Goal: Navigation & Orientation: Find specific page/section

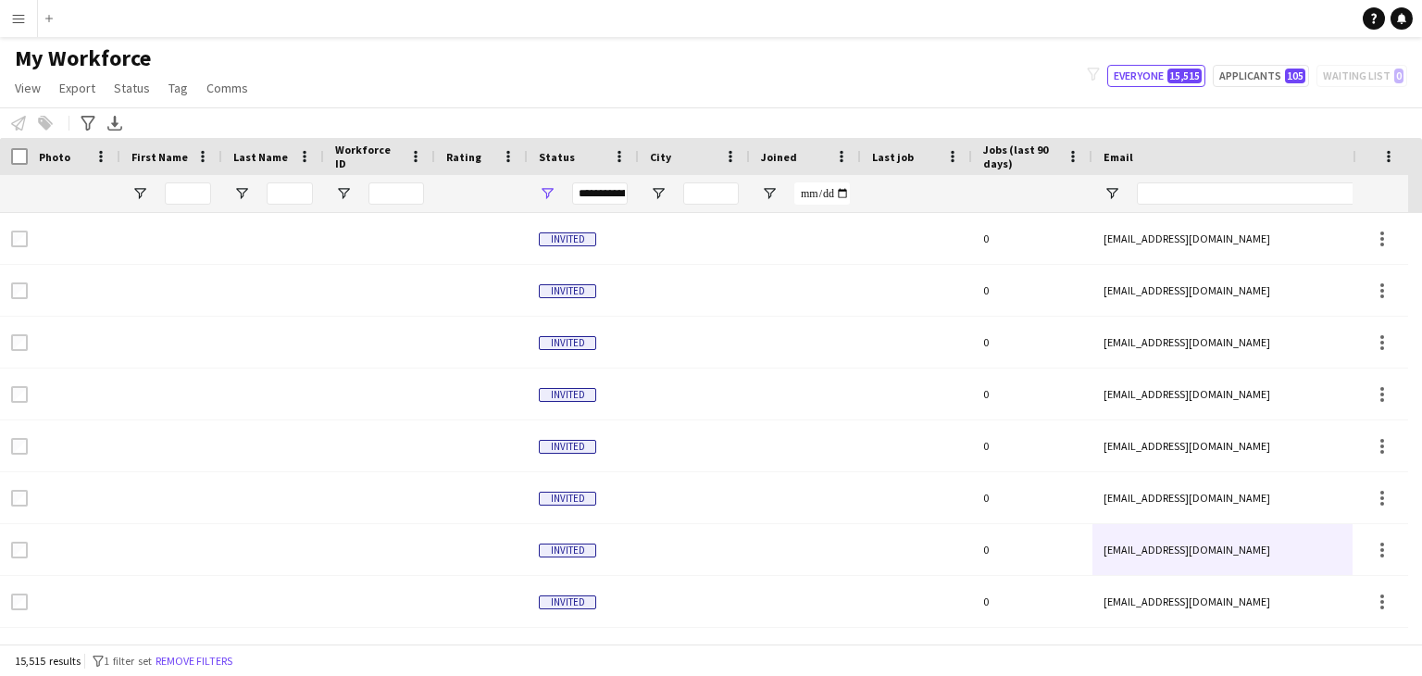
scroll to position [0, 89]
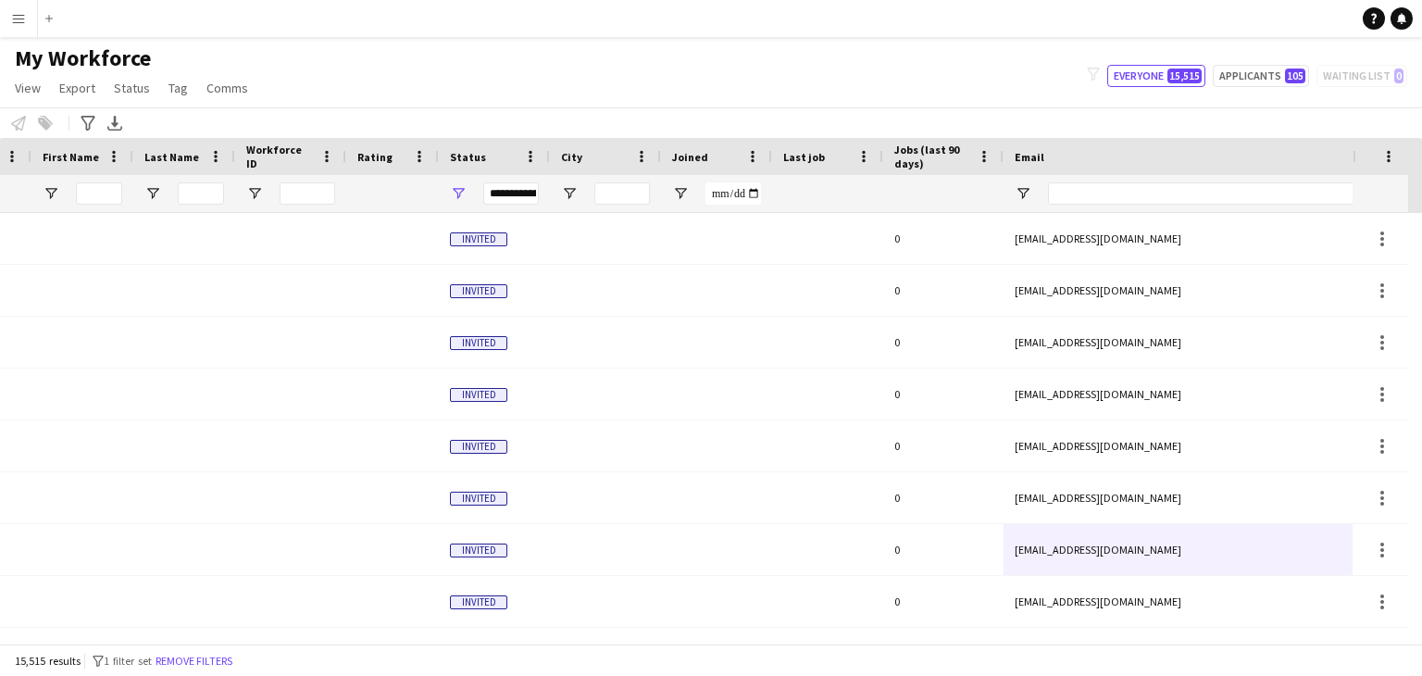
click at [15, 16] on app-icon "Menu" at bounding box center [18, 18] width 15 height 15
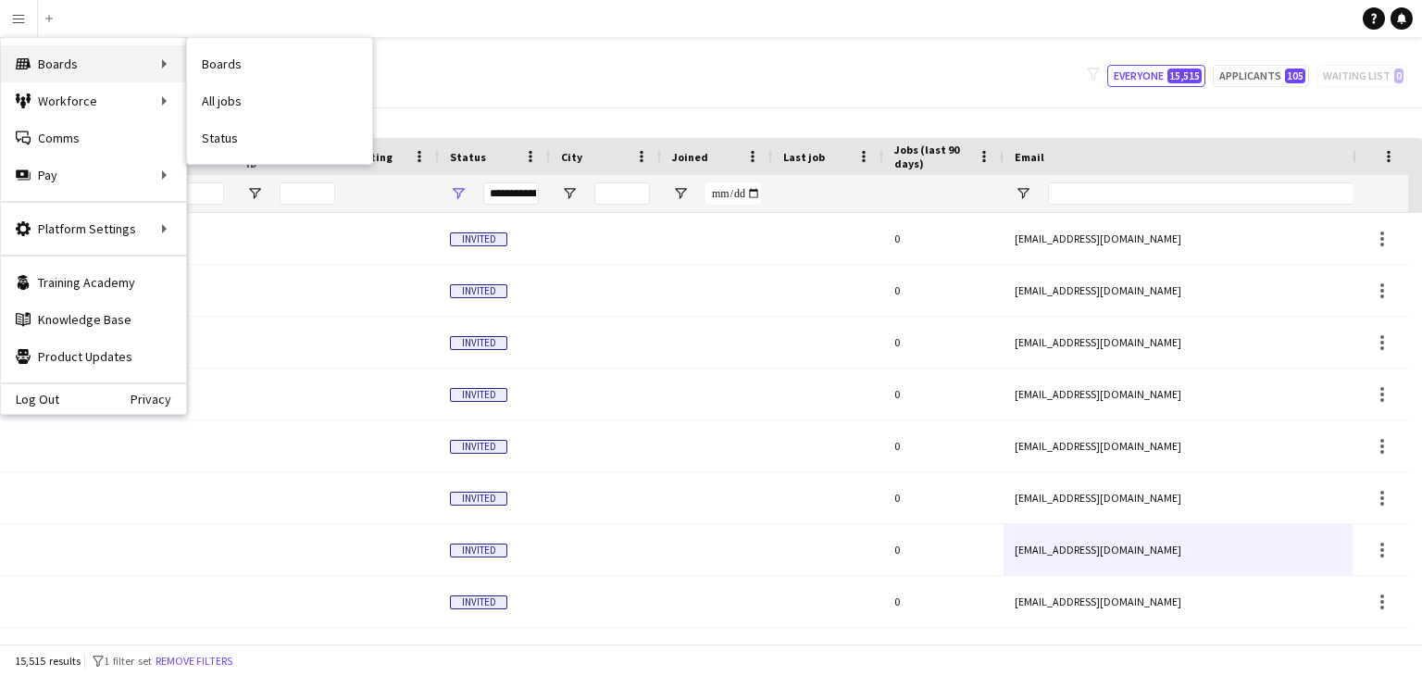
click at [71, 75] on div "Boards Boards" at bounding box center [93, 63] width 185 height 37
click at [166, 66] on div "Boards Boards" at bounding box center [93, 63] width 185 height 37
click at [170, 66] on div "Boards Boards" at bounding box center [93, 63] width 185 height 37
click at [168, 64] on div "Boards Boards" at bounding box center [93, 63] width 185 height 37
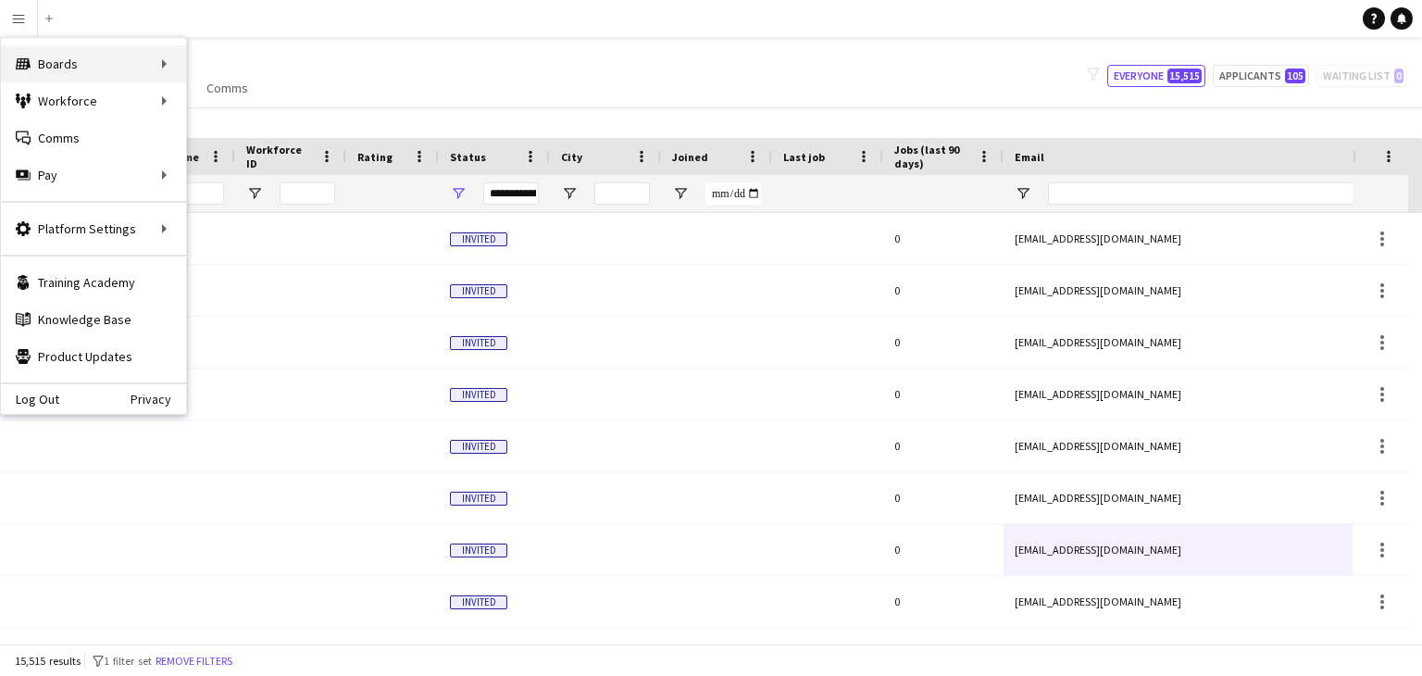
click at [139, 64] on div "Boards Boards" at bounding box center [93, 63] width 185 height 37
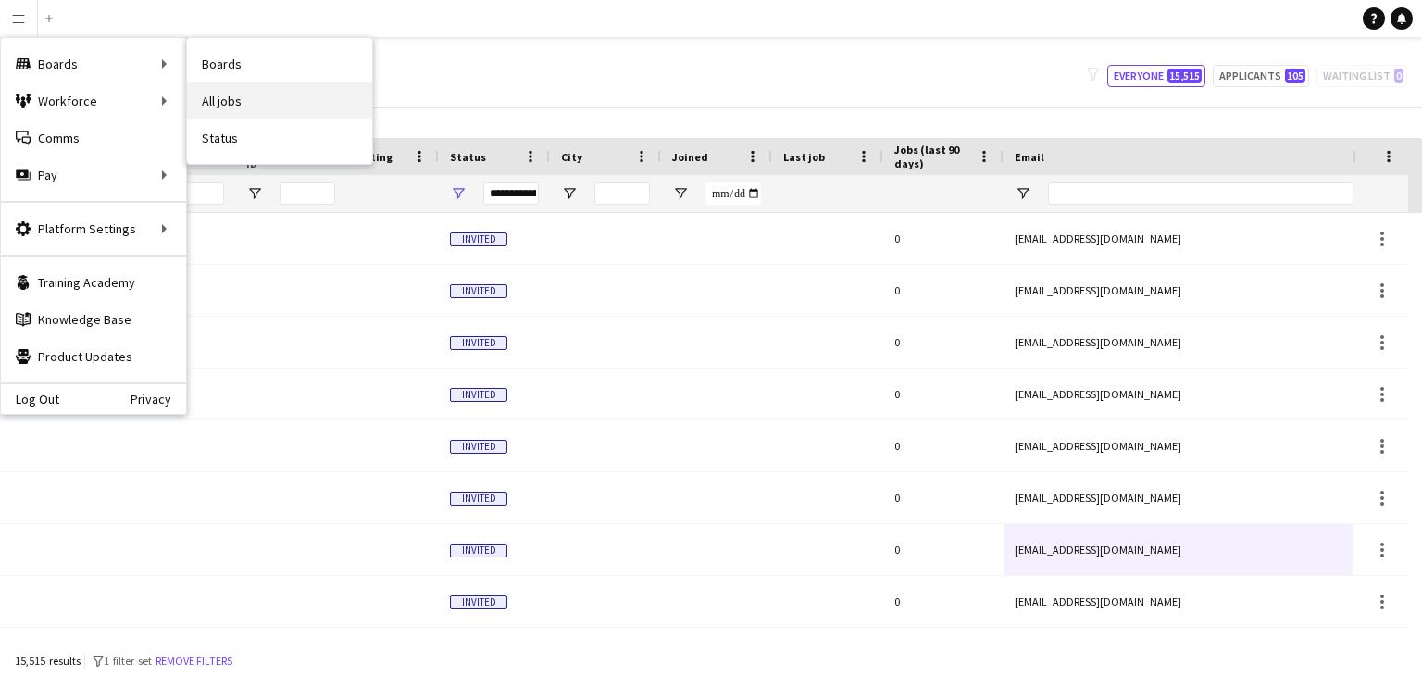
click at [226, 101] on link "All jobs" at bounding box center [279, 100] width 185 height 37
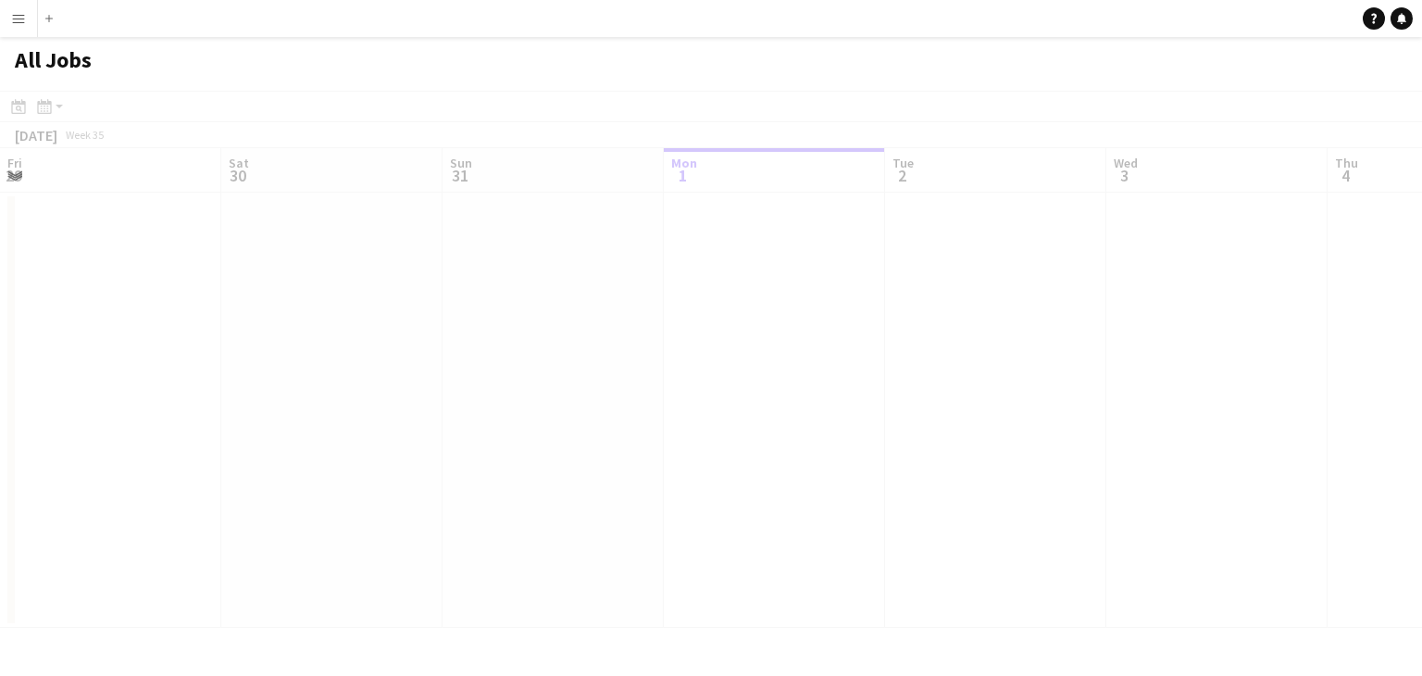
scroll to position [0, 442]
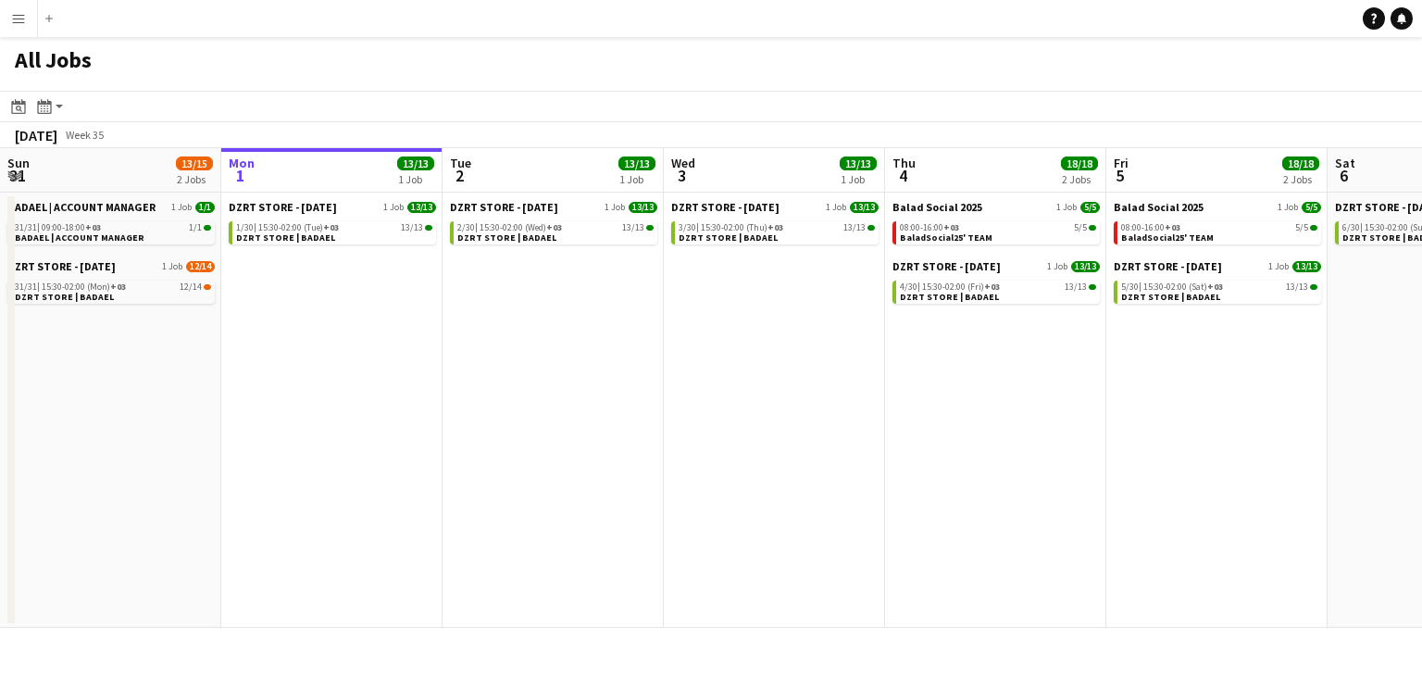
click at [1063, 417] on app-date-cell "Balad Social 2025 1 Job 5/5 08:00-16:00 +03 5/5 BaladSocial25' TEAM DZRT STORE …" at bounding box center [995, 410] width 221 height 435
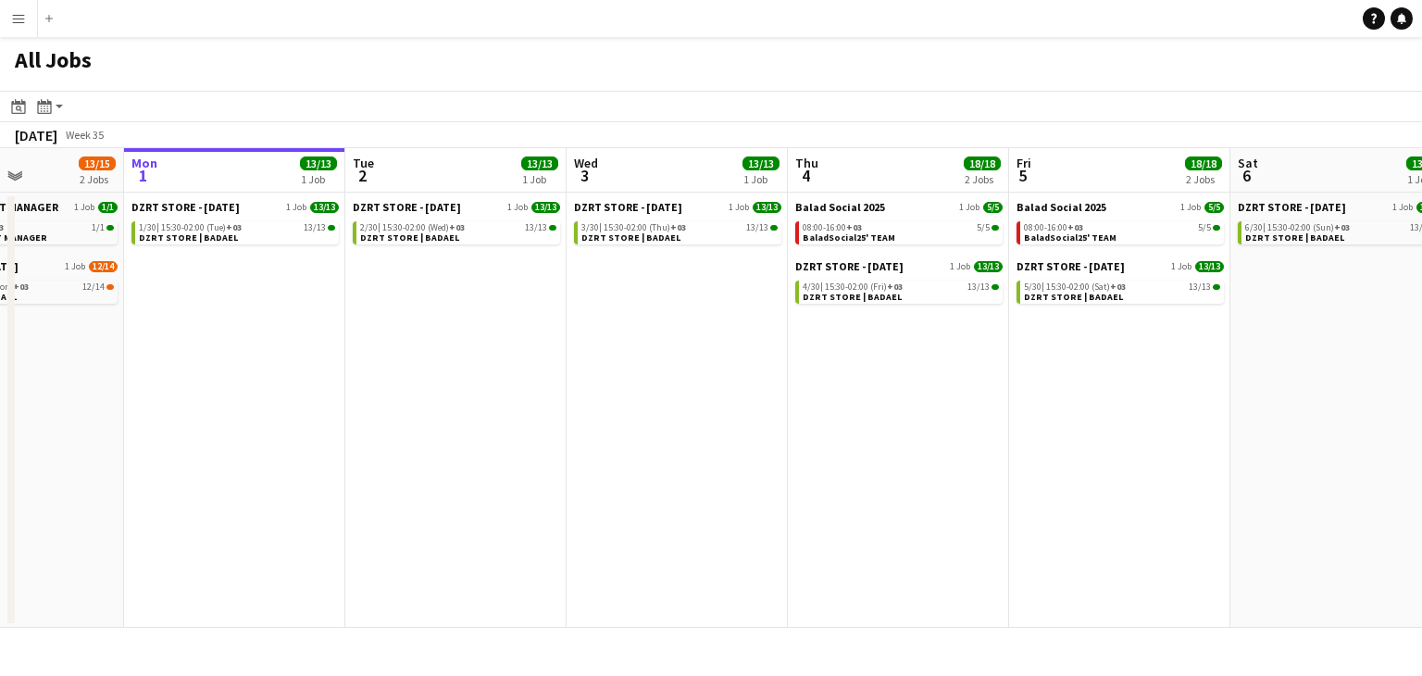
scroll to position [0, 545]
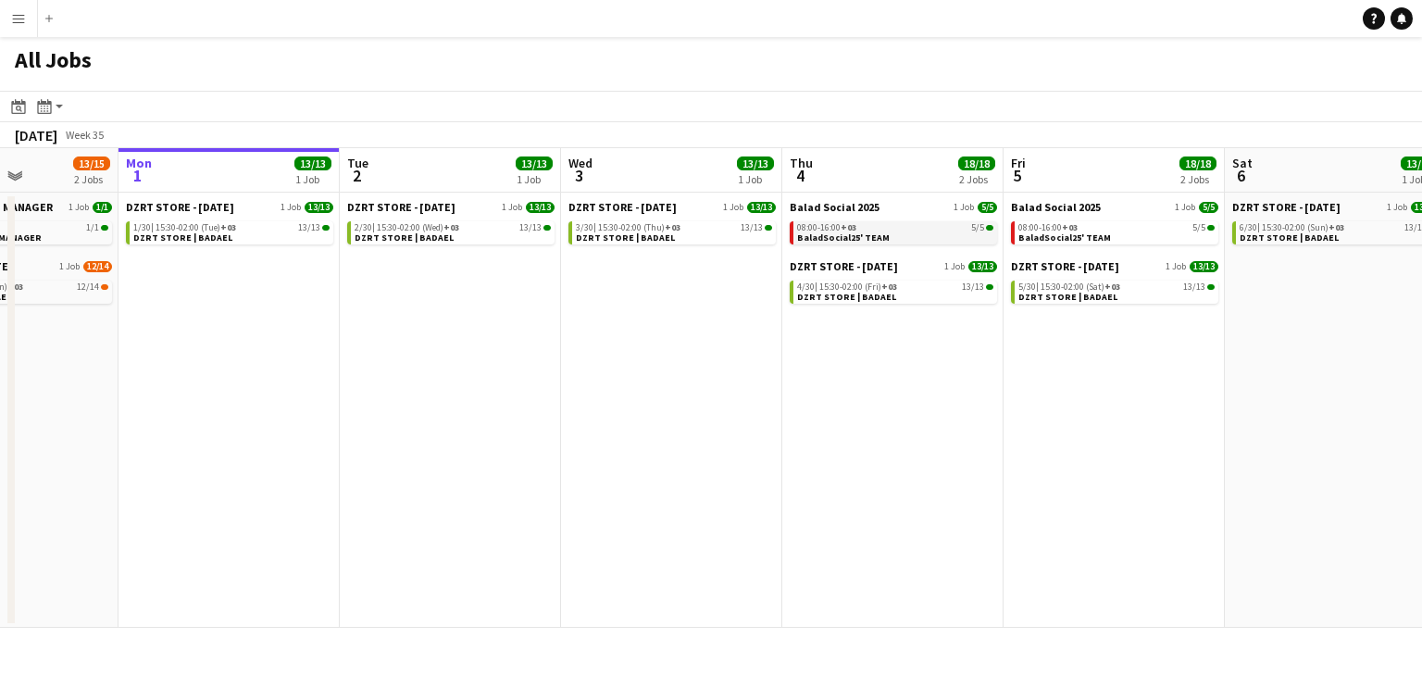
click at [925, 234] on link "08:00-16:00 +03 5/5 BaladSocial25' TEAM" at bounding box center [895, 231] width 196 height 21
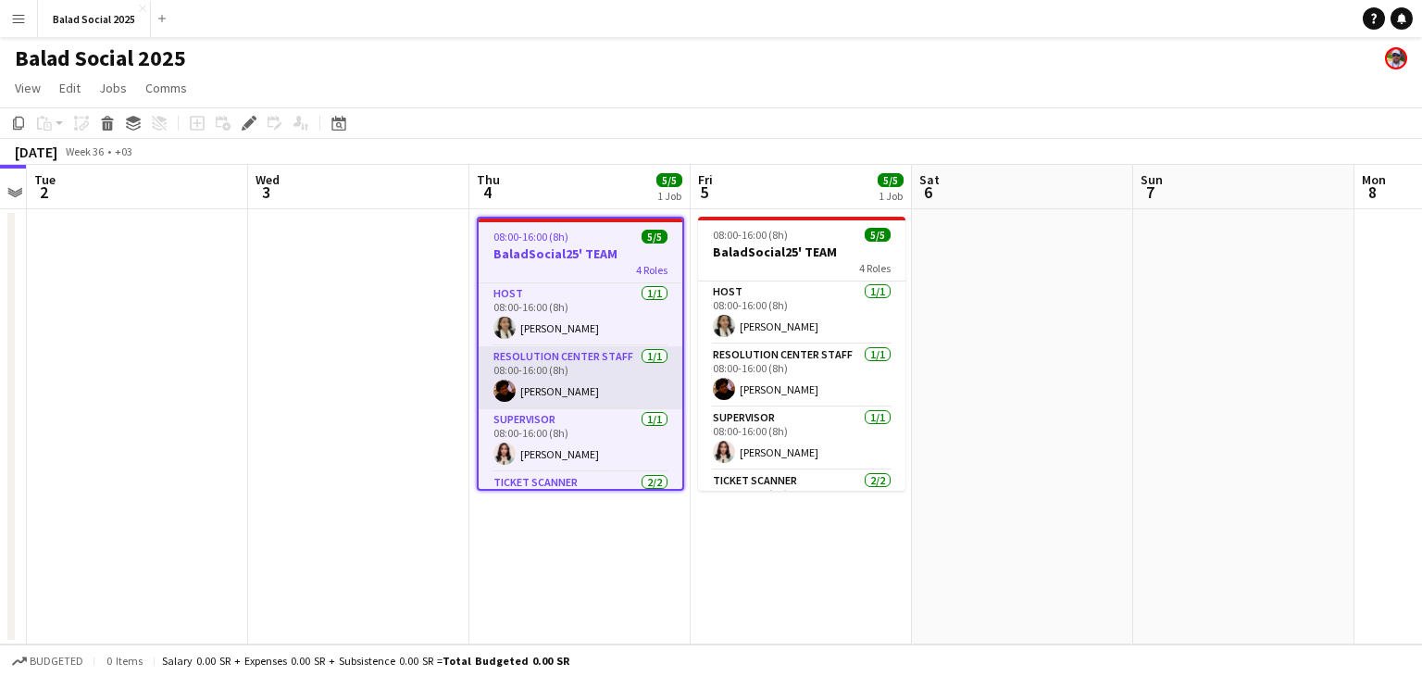
scroll to position [71, 0]
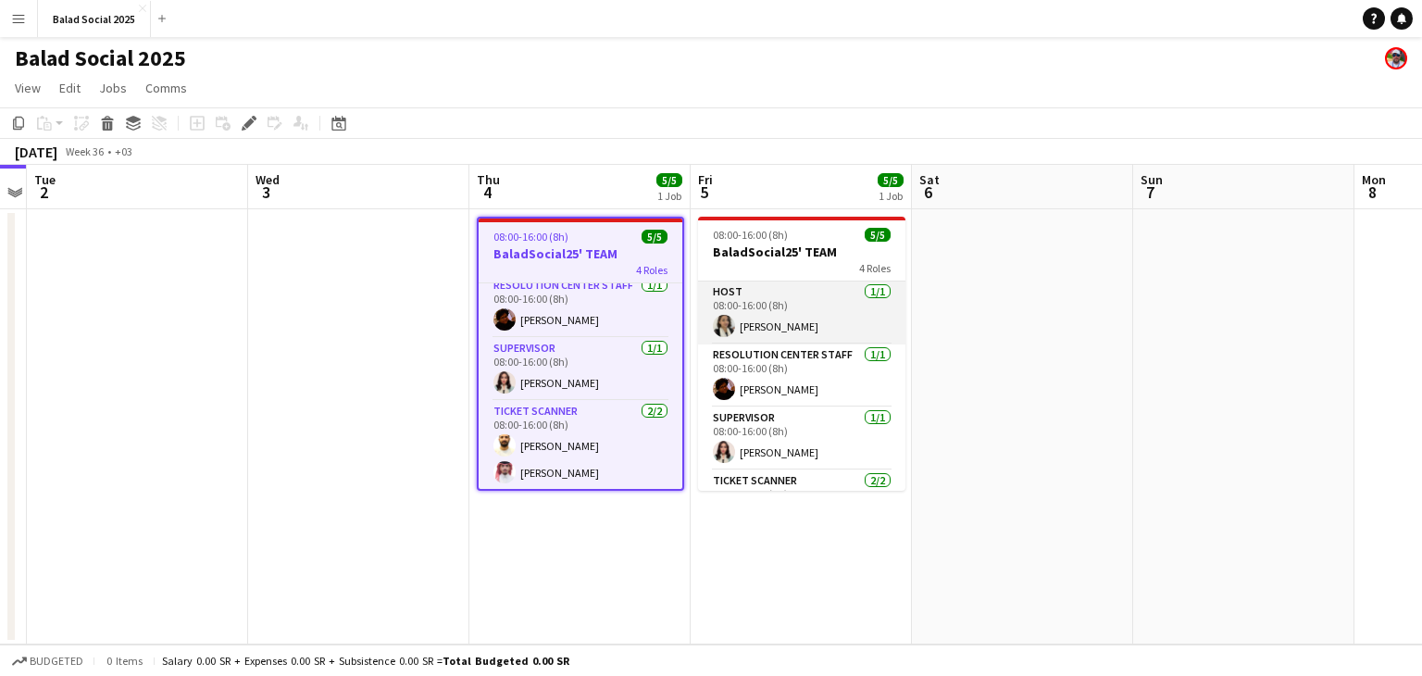
click at [724, 326] on app-user-avatar at bounding box center [724, 326] width 22 height 22
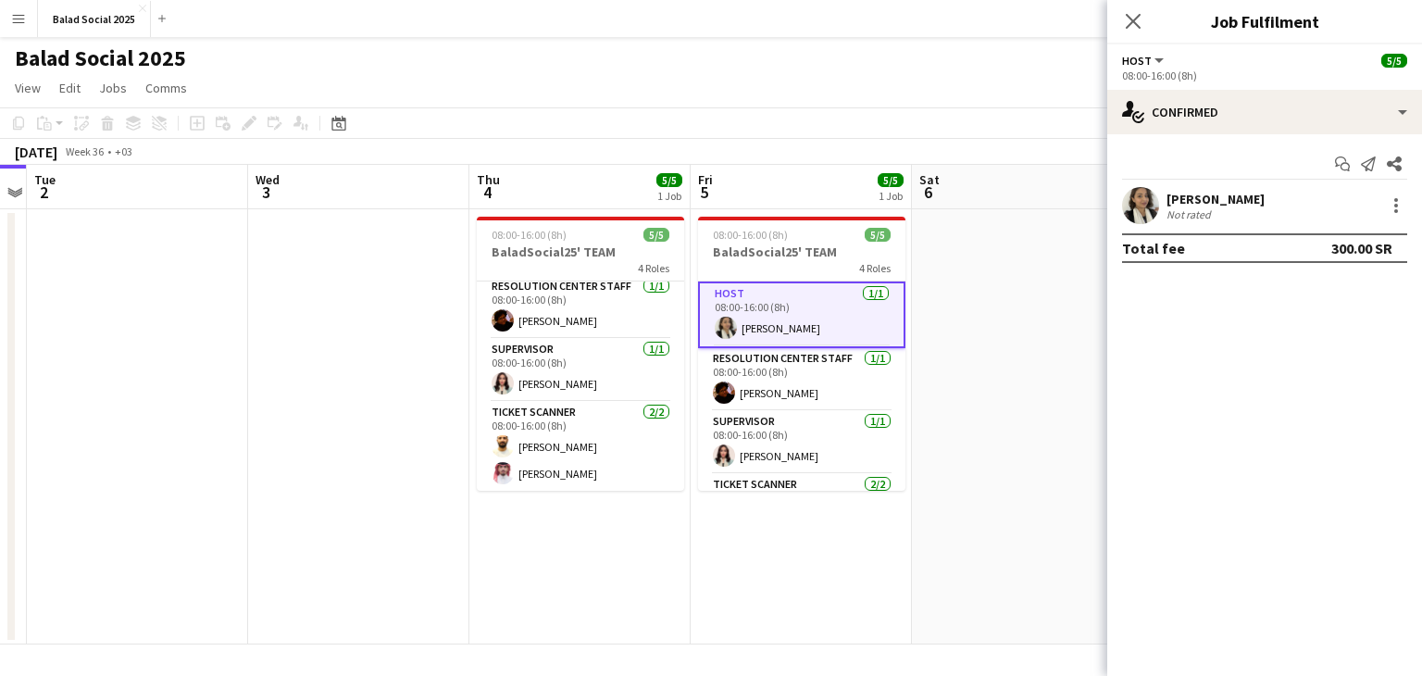
click at [1125, 216] on app-user-avatar at bounding box center [1140, 205] width 37 height 37
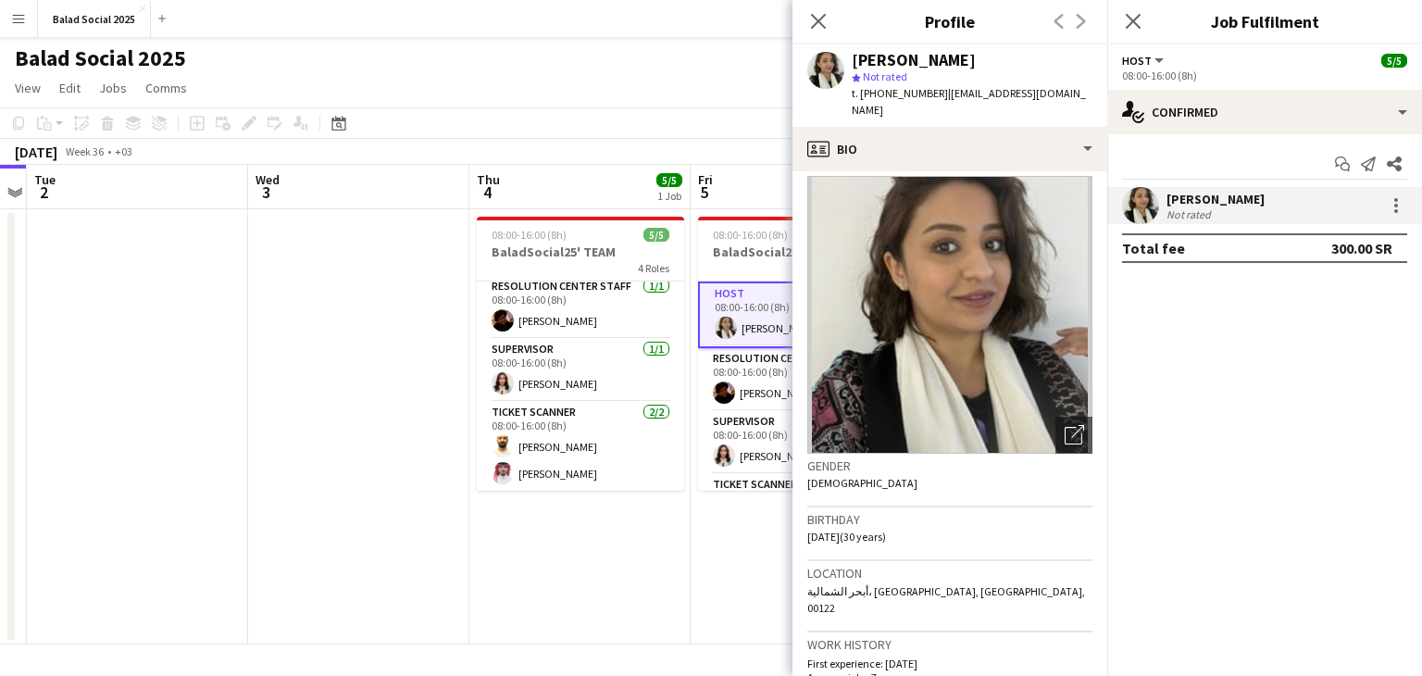
scroll to position [0, 0]
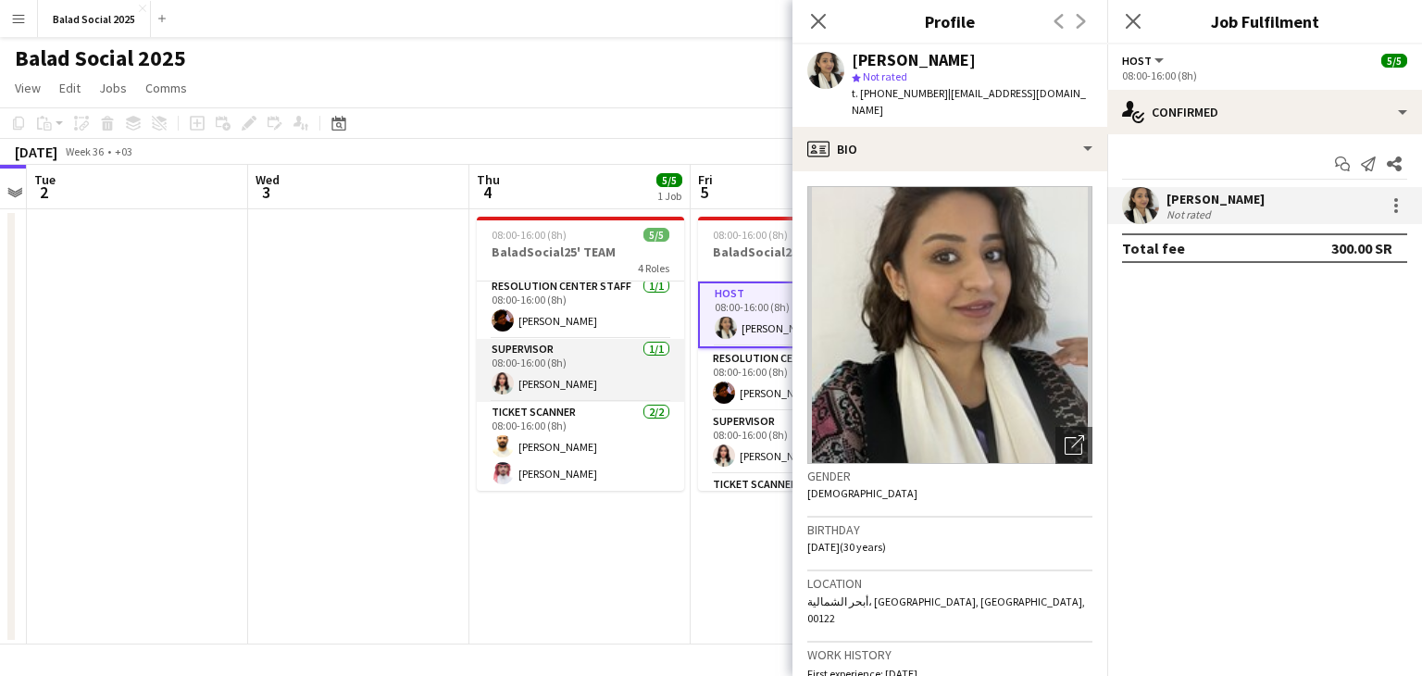
click at [522, 374] on app-card-role "Supervisor [DATE] 08:00-16:00 (8h) [PERSON_NAME]" at bounding box center [580, 370] width 207 height 63
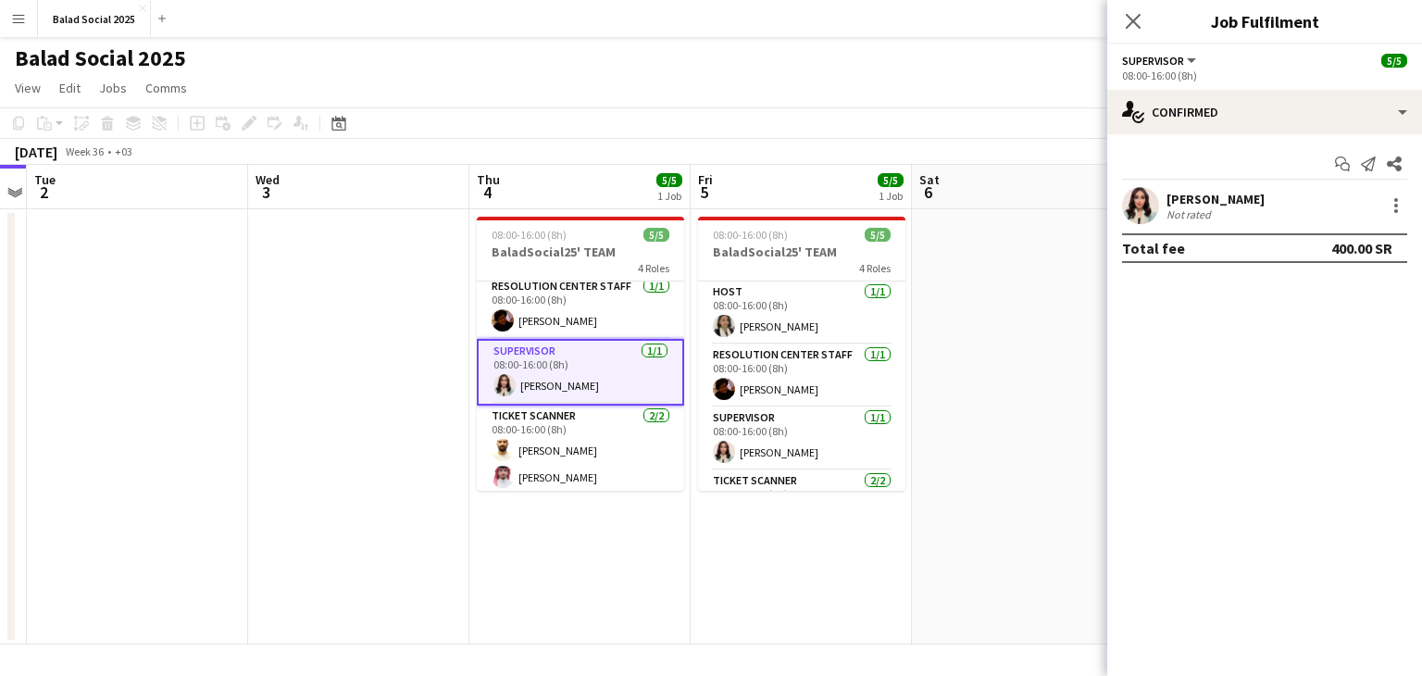
click at [1137, 203] on app-user-avatar at bounding box center [1140, 205] width 37 height 37
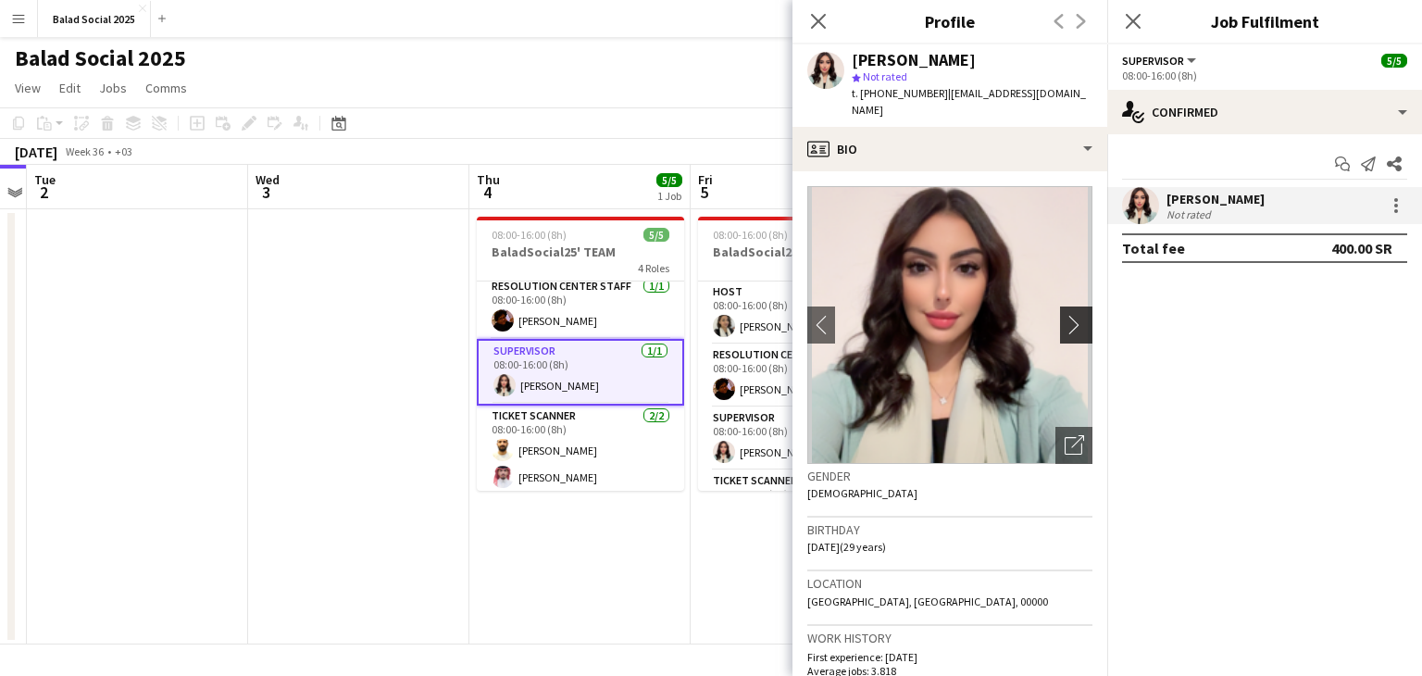
click at [1064, 315] on app-icon "chevron-right" at bounding box center [1078, 324] width 29 height 19
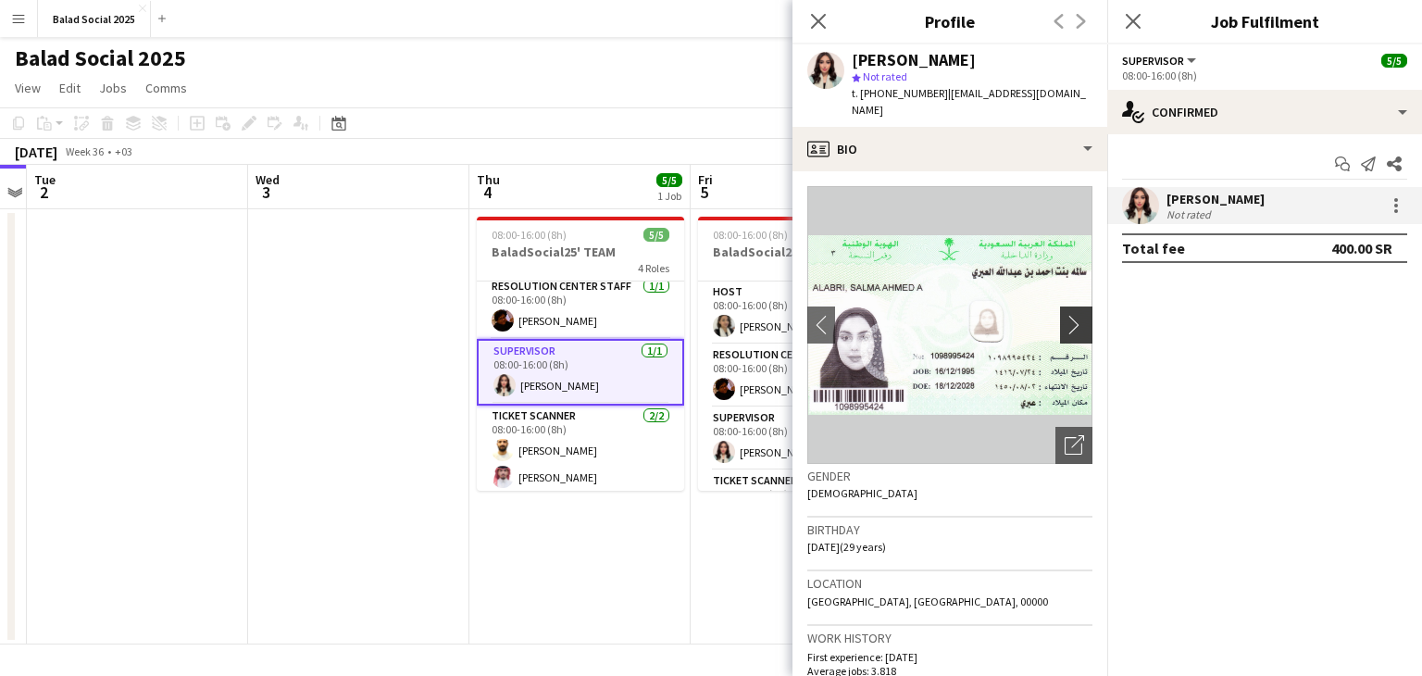
click at [1064, 315] on app-icon "chevron-right" at bounding box center [1078, 324] width 29 height 19
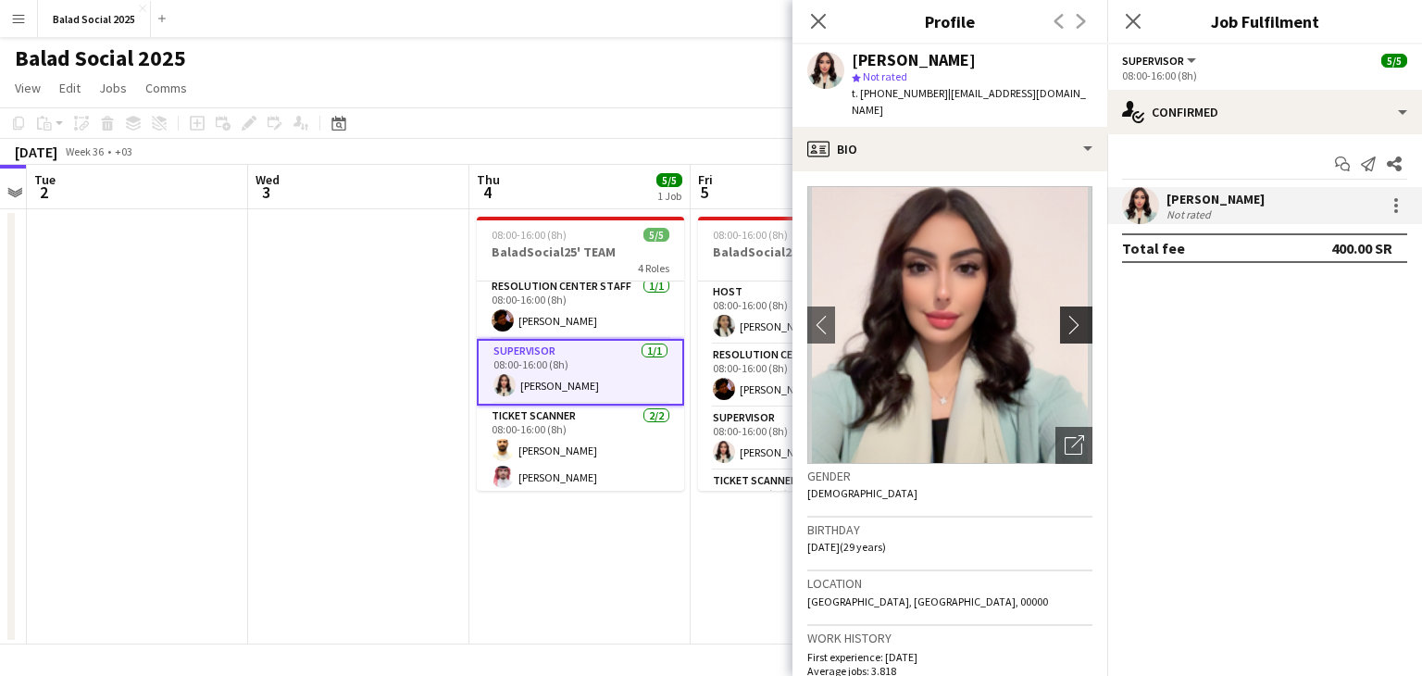
click at [1064, 315] on app-icon "chevron-right" at bounding box center [1078, 324] width 29 height 19
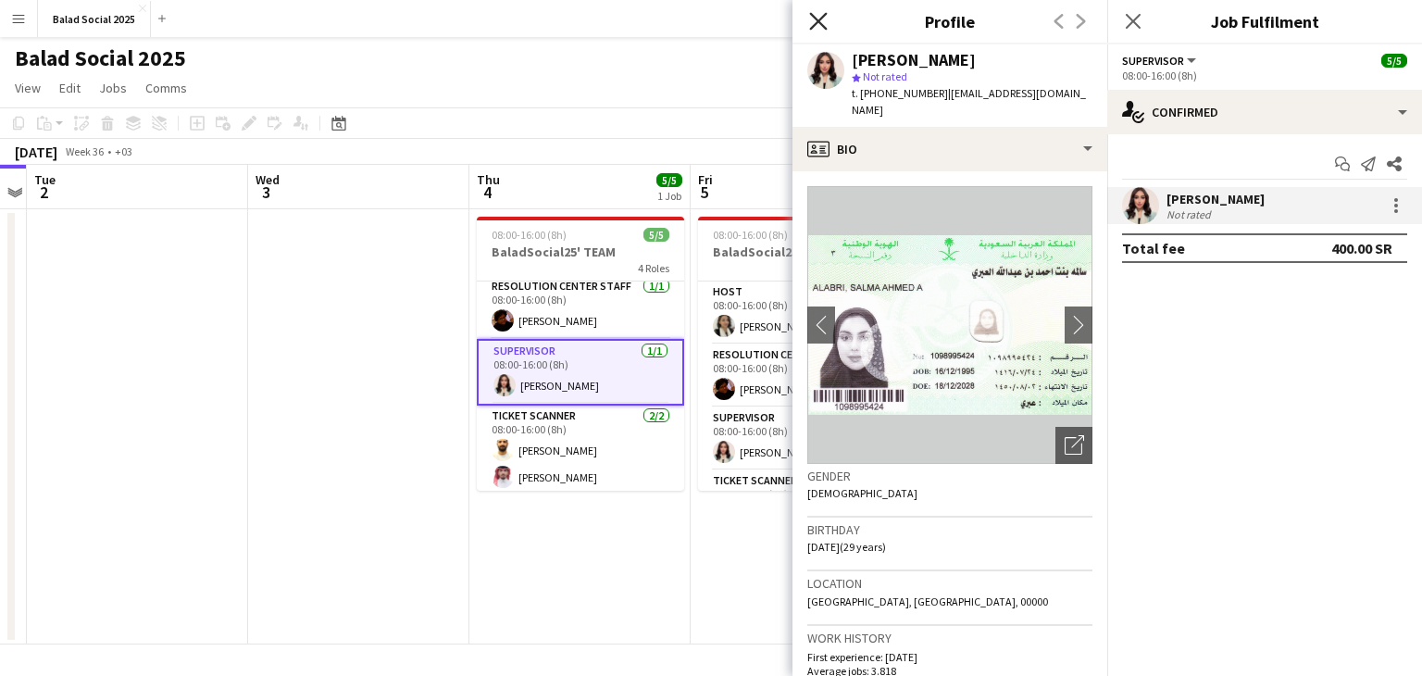
drag, startPoint x: 811, startPoint y: 27, endPoint x: 804, endPoint y: 62, distance: 35.8
click at [811, 27] on icon "Close pop-in" at bounding box center [818, 21] width 15 height 15
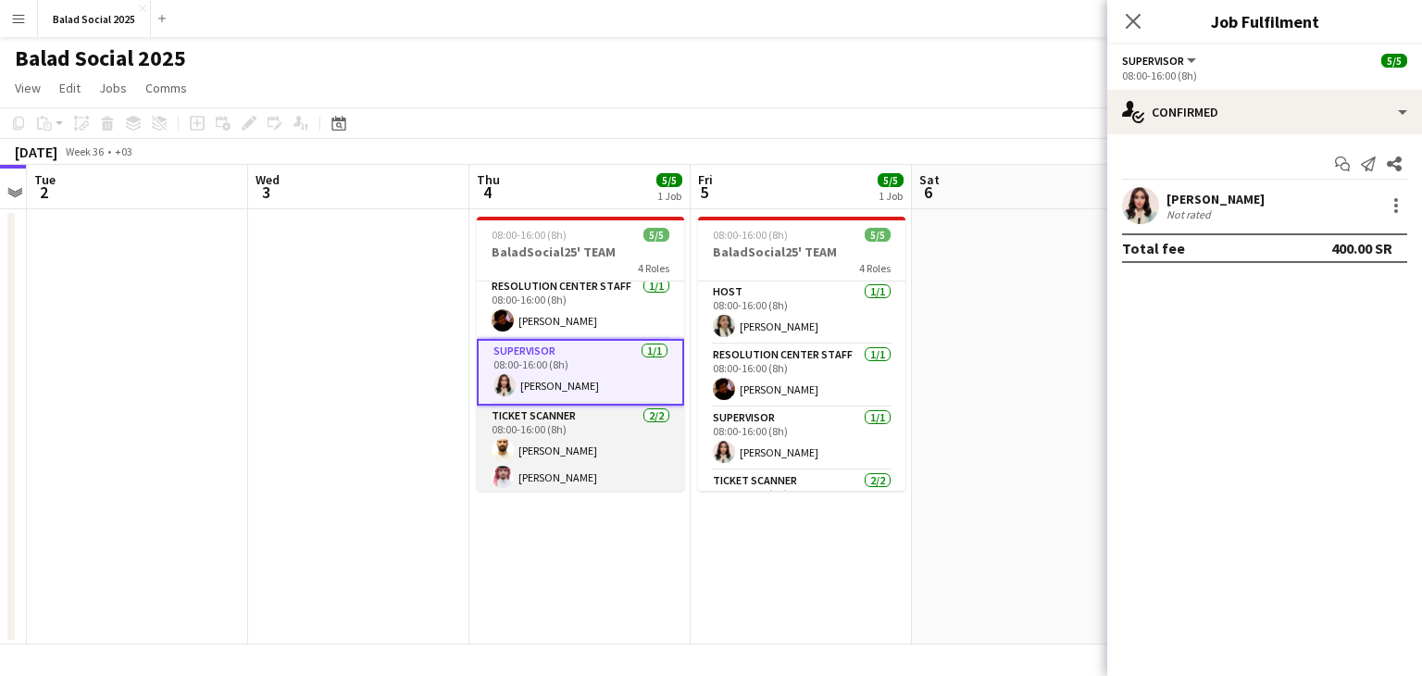
click at [608, 444] on app-card-role "Ticket Scanner [DATE] 08:00-16:00 (8h) [PERSON_NAME] [PERSON_NAME]" at bounding box center [580, 450] width 207 height 90
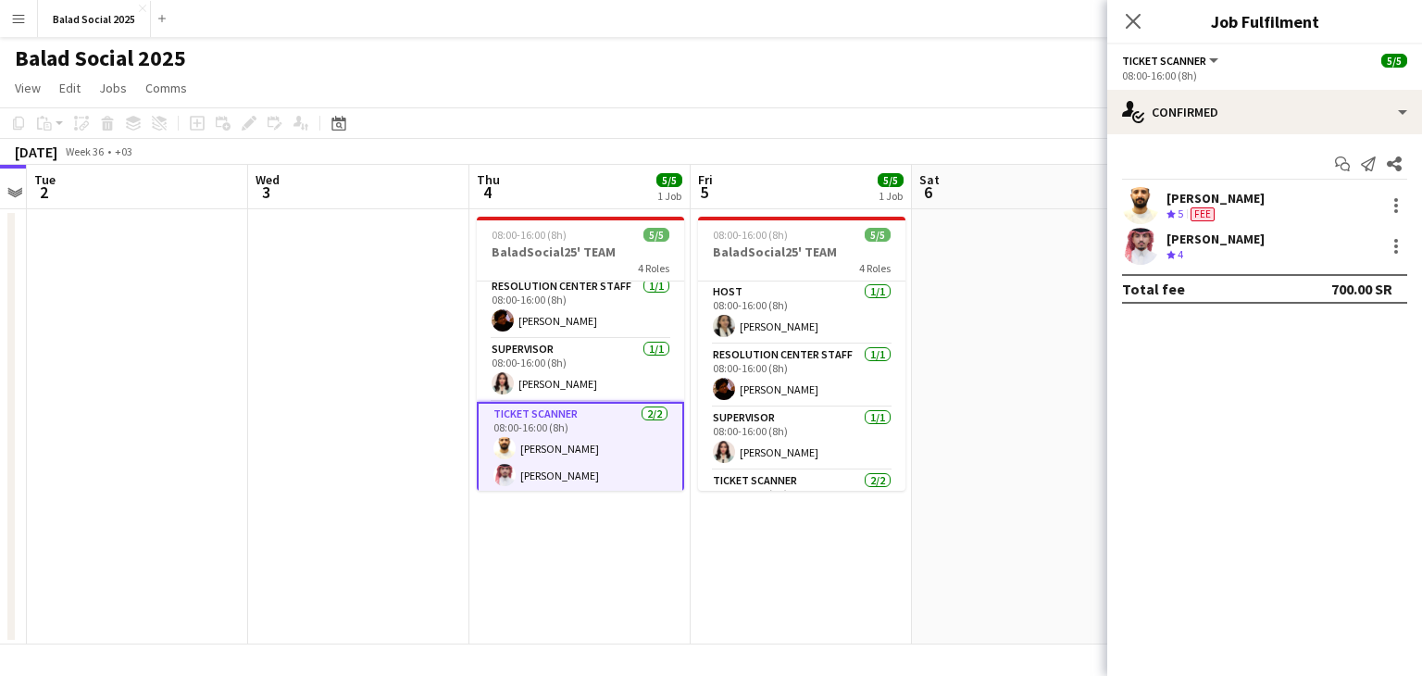
click at [1139, 209] on app-user-avatar at bounding box center [1140, 205] width 37 height 37
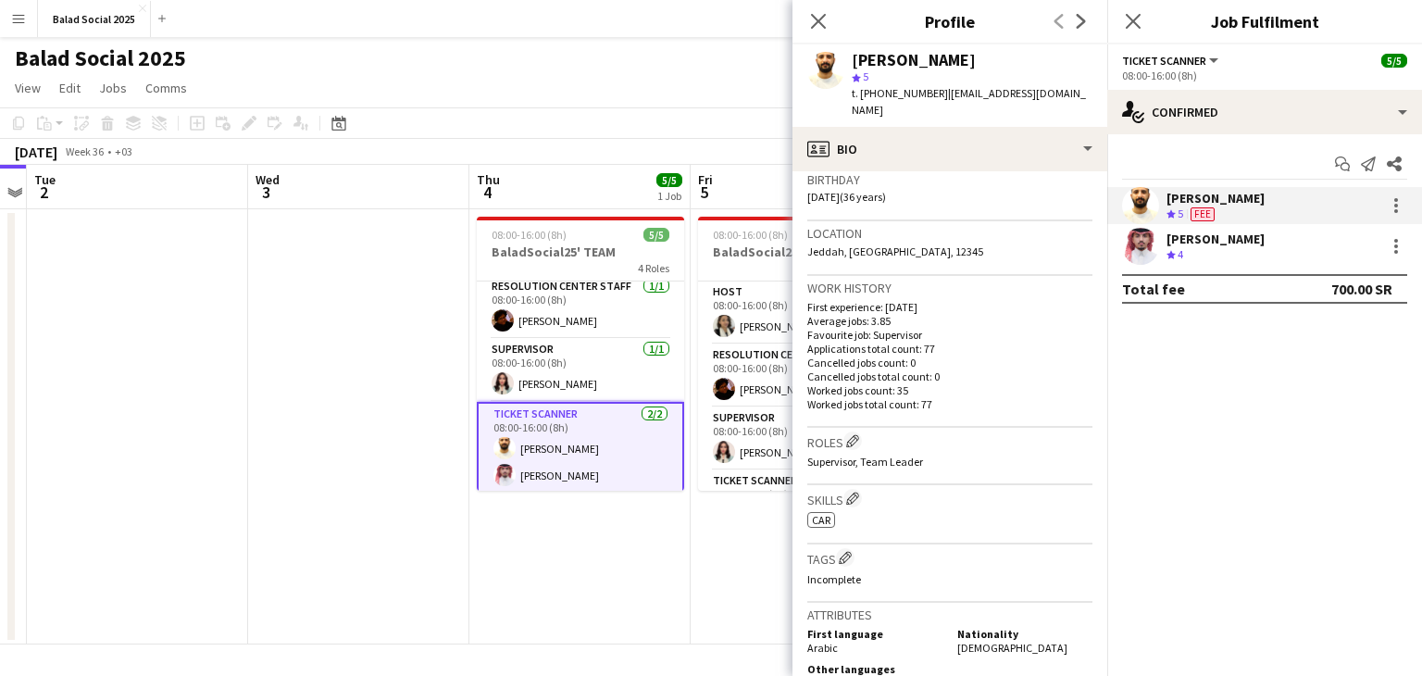
scroll to position [337, 0]
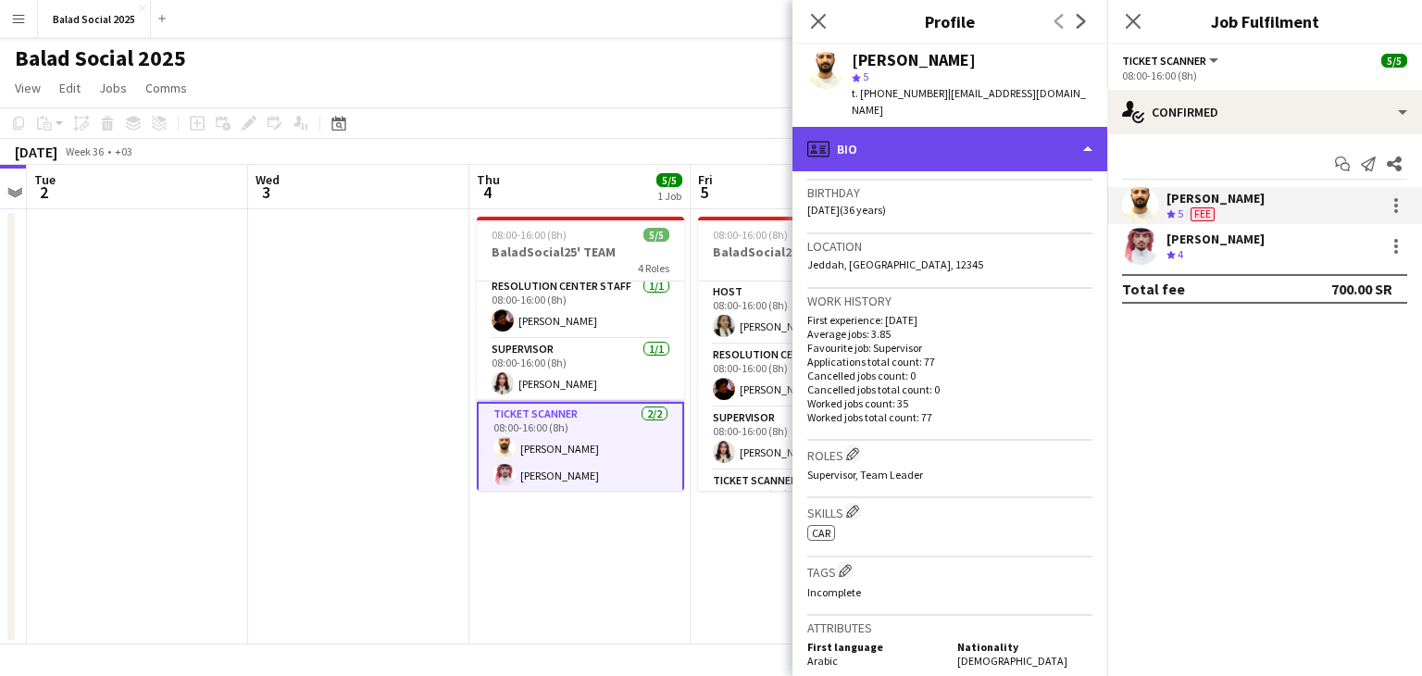
click at [1089, 145] on div "profile Bio" at bounding box center [949, 149] width 315 height 44
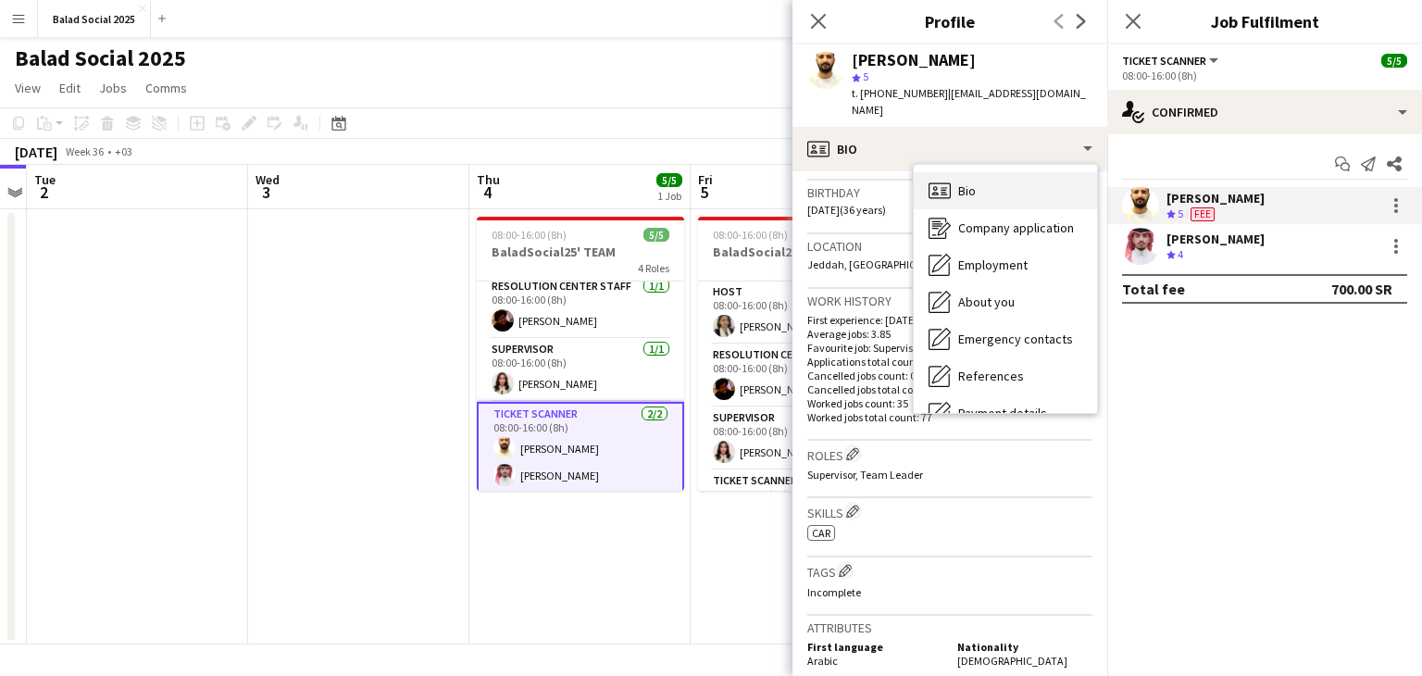
click at [1016, 184] on div "Bio Bio" at bounding box center [1005, 190] width 183 height 37
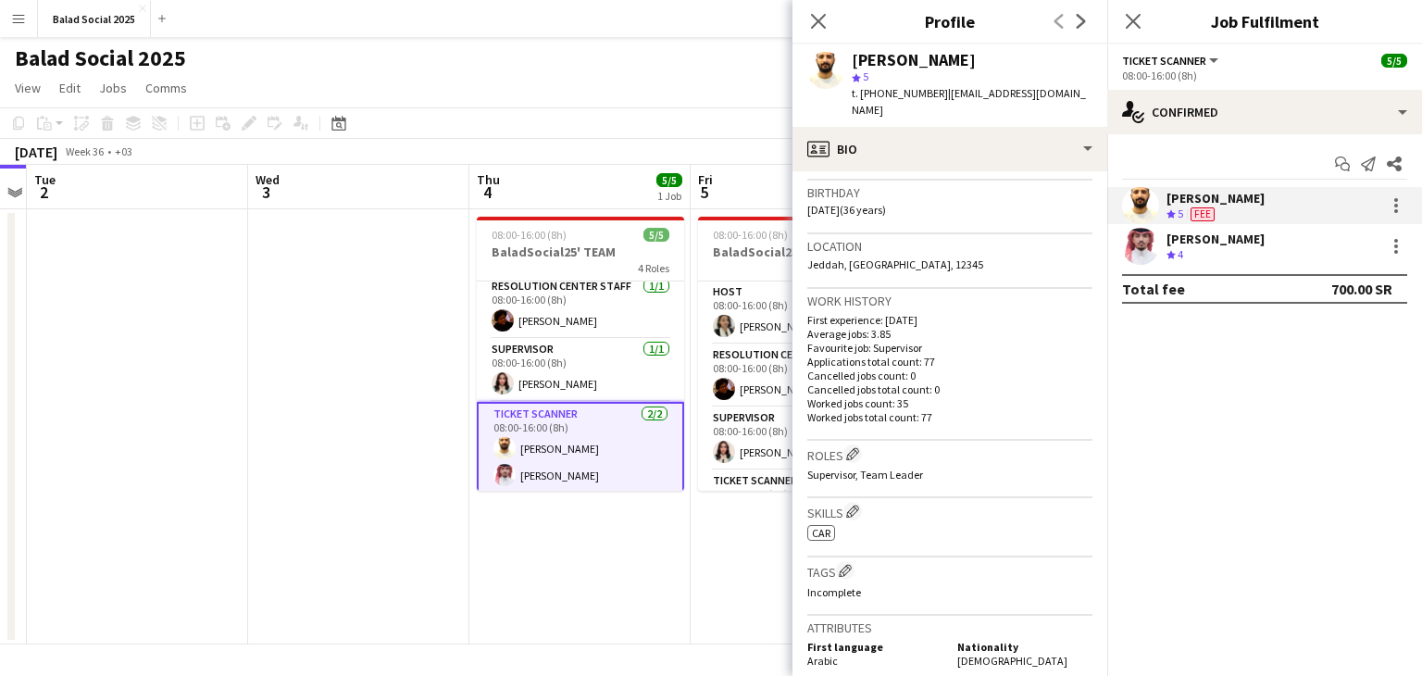
click at [345, 292] on app-date-cell at bounding box center [358, 426] width 221 height 435
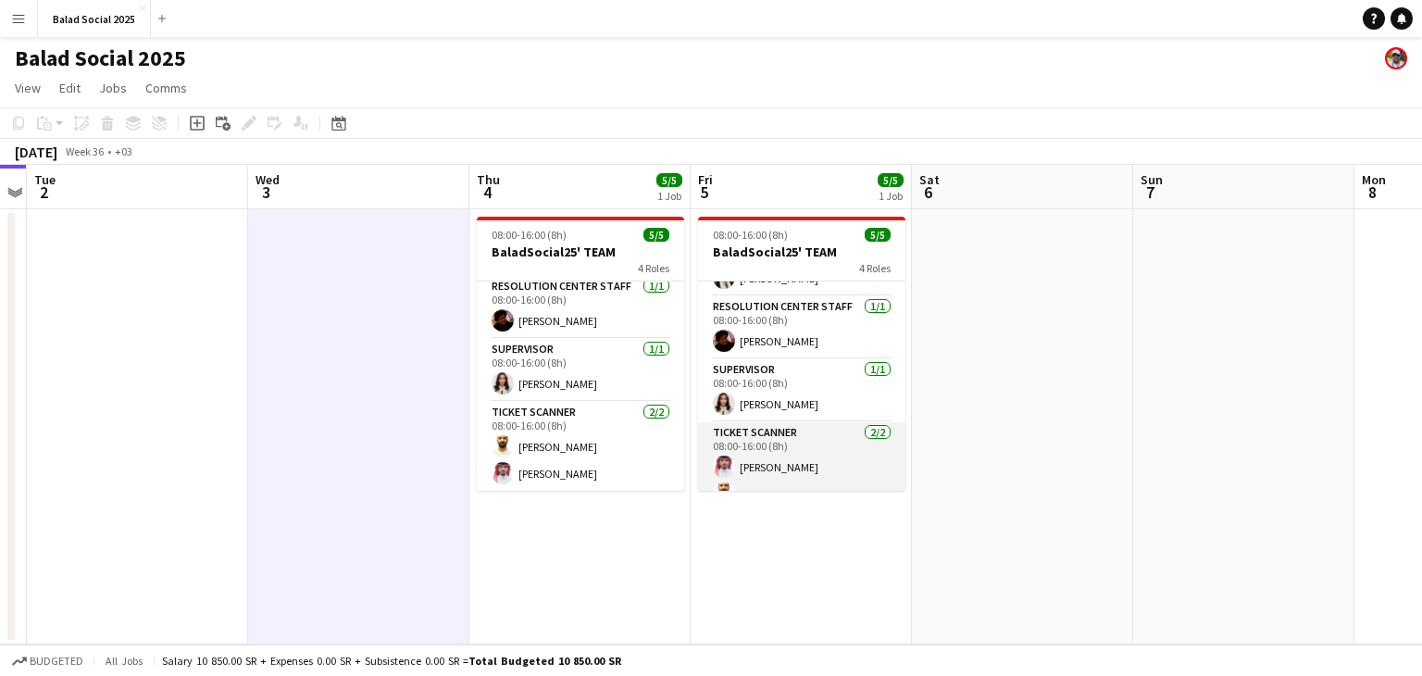
scroll to position [68, 0]
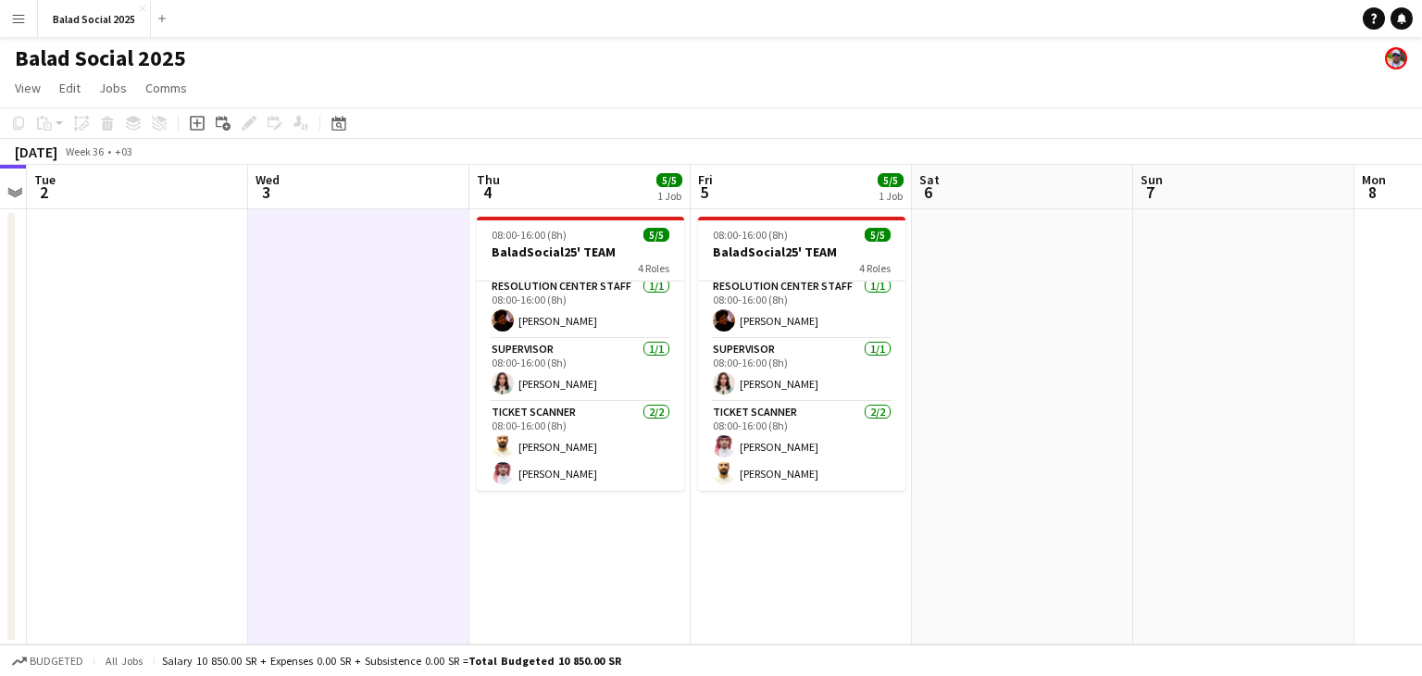
click at [135, 439] on app-date-cell at bounding box center [137, 426] width 221 height 435
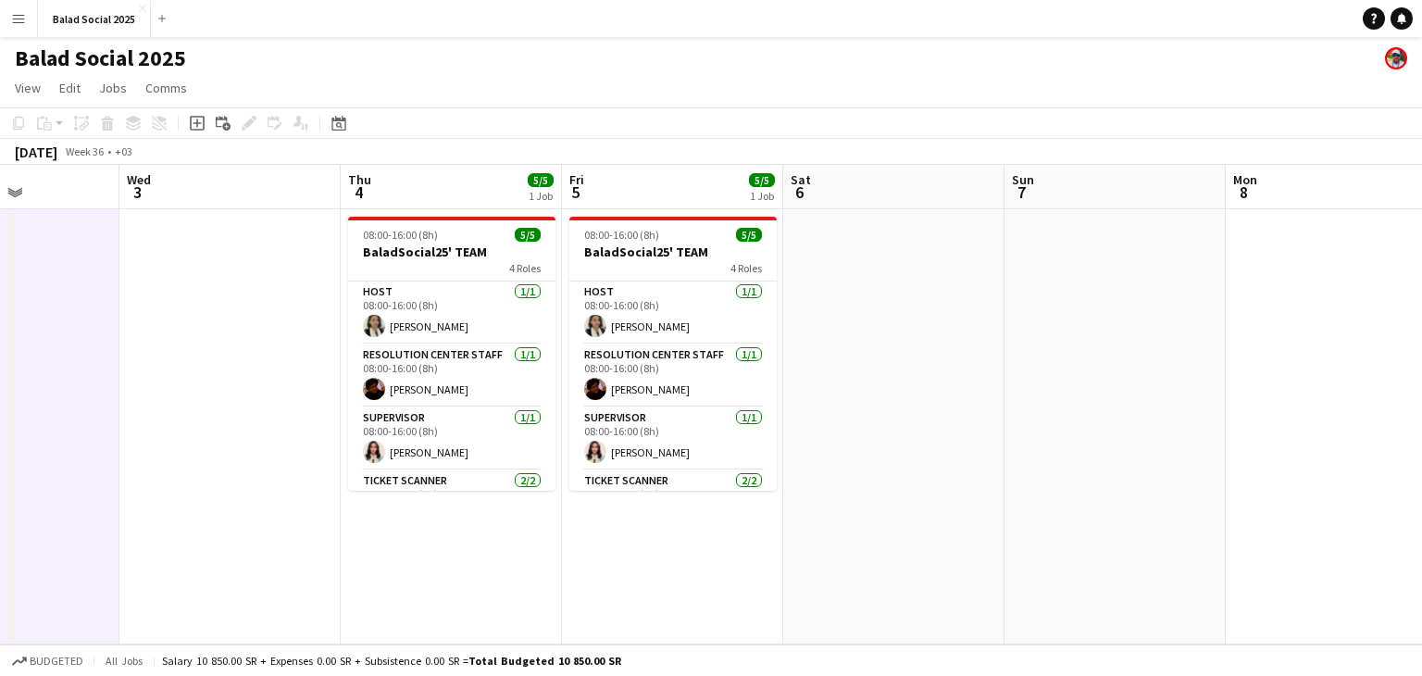
scroll to position [0, 541]
drag, startPoint x: 1112, startPoint y: 527, endPoint x: 677, endPoint y: 579, distance: 438.1
click at [677, 579] on app-date-cell "08:00-16:00 (8h) 5/5 BaladSocial25' TEAM 4 Roles HOST [DATE] 08:00-16:00 (8h) […" at bounding box center [675, 426] width 221 height 435
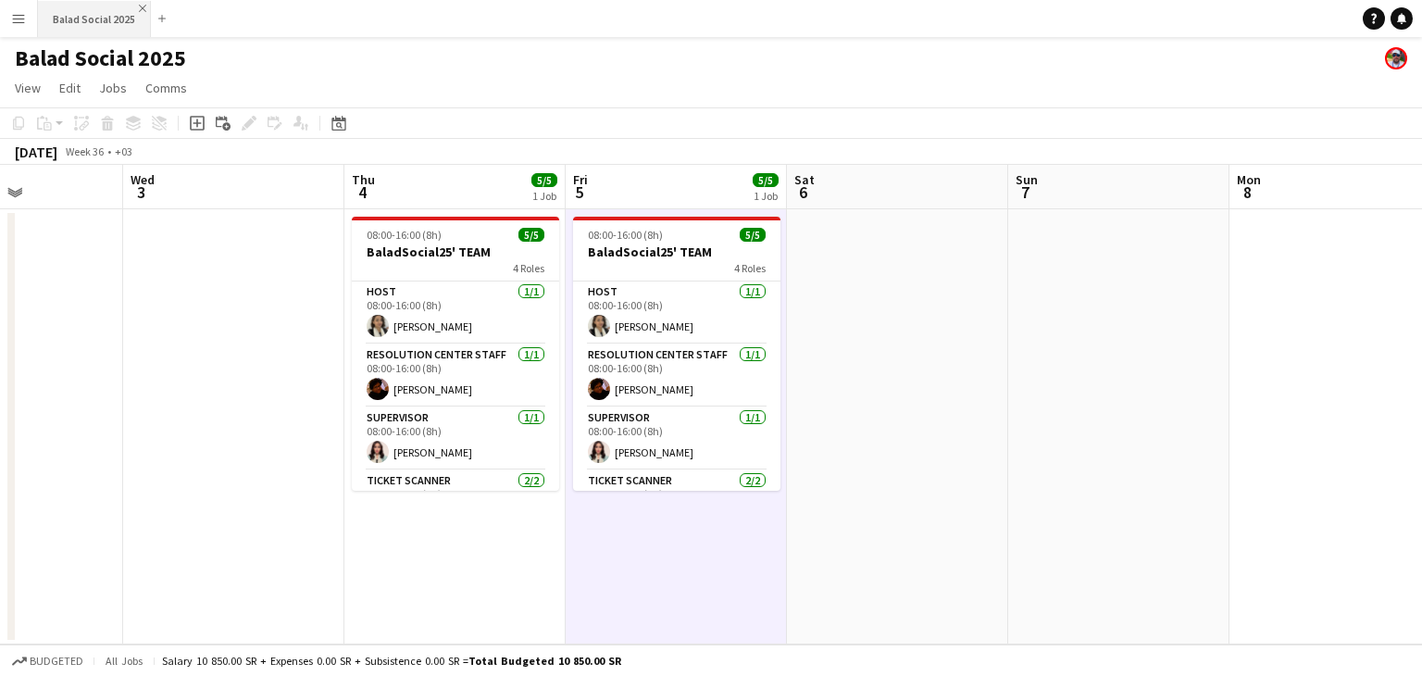
click at [141, 8] on app-icon "Close" at bounding box center [142, 8] width 7 height 7
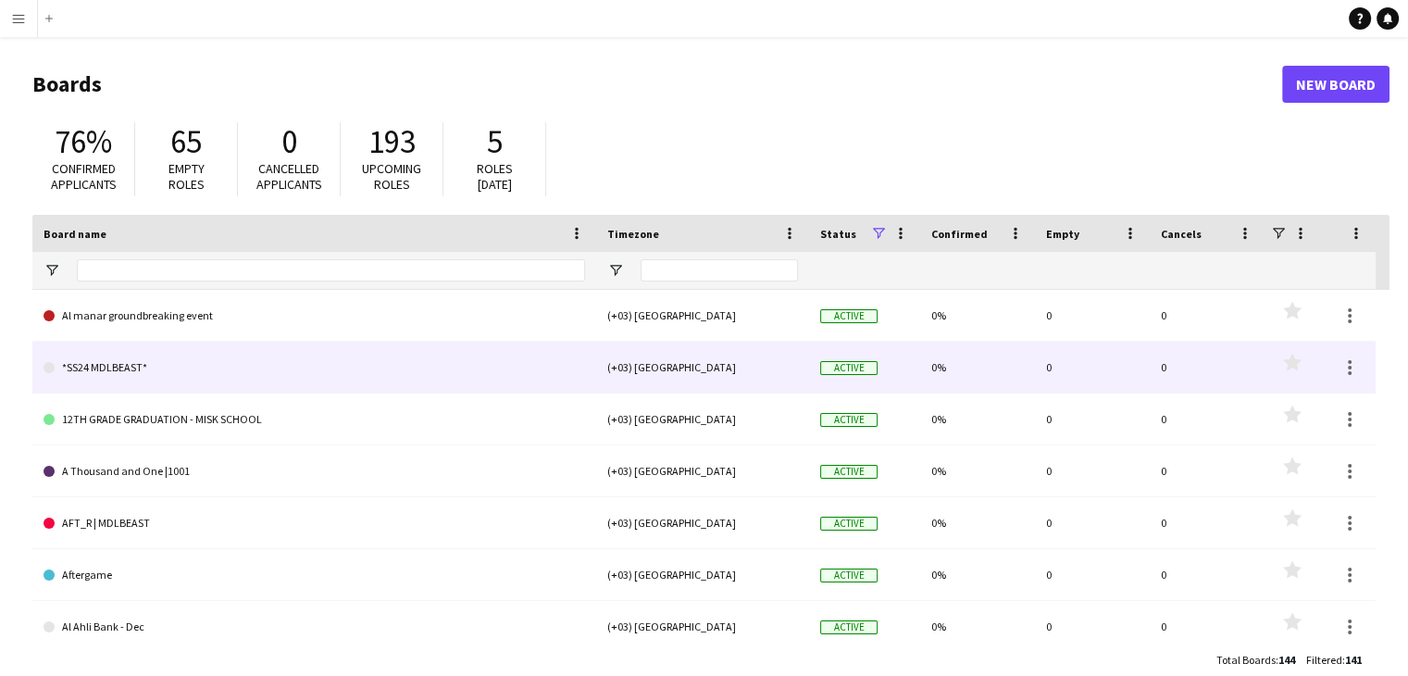
click at [653, 351] on div "(+03) [GEOGRAPHIC_DATA]" at bounding box center [702, 367] width 213 height 51
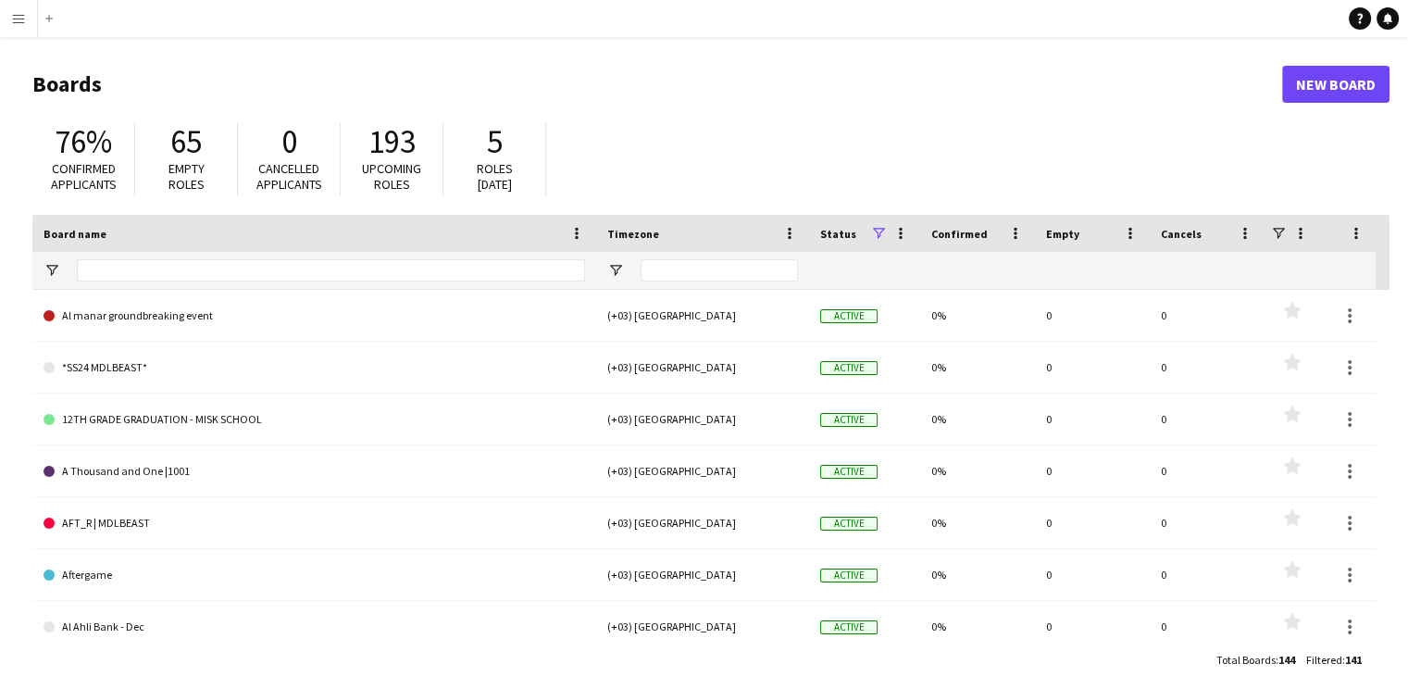
click at [14, 25] on app-icon "Menu" at bounding box center [18, 18] width 15 height 15
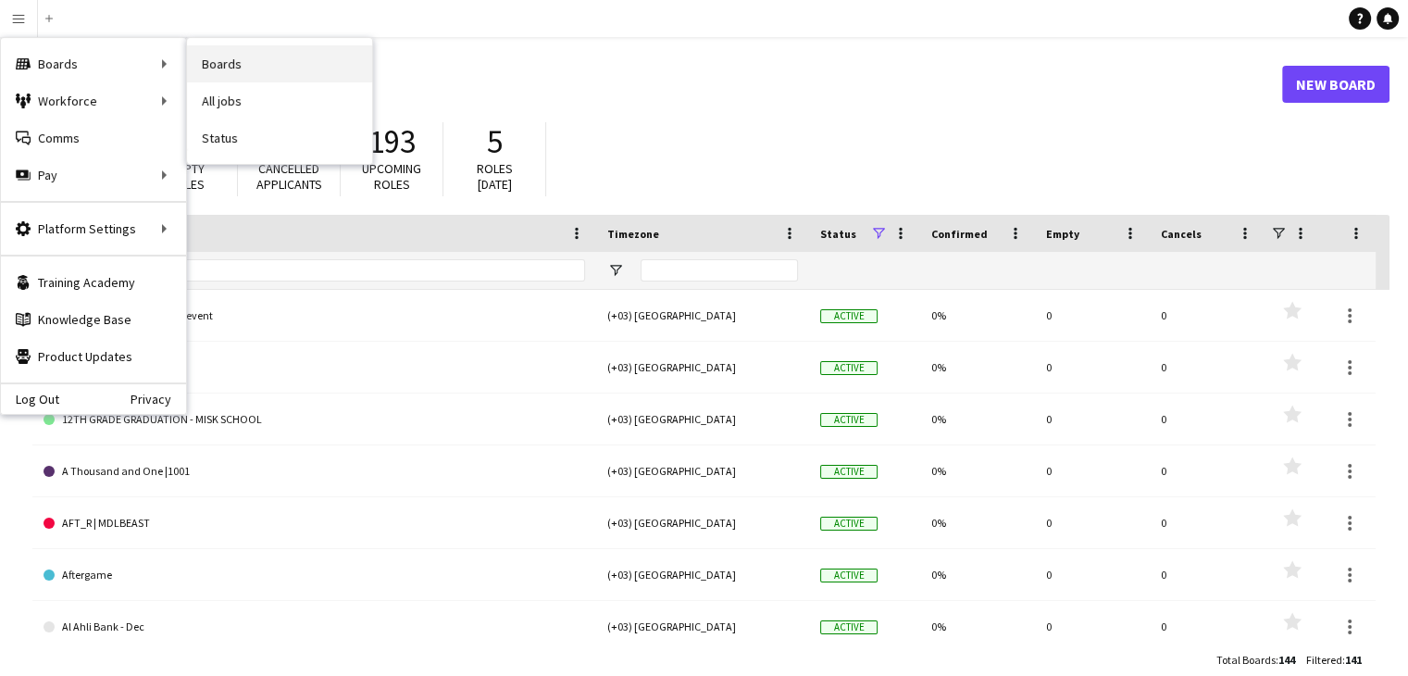
click at [241, 71] on link "Boards" at bounding box center [279, 63] width 185 height 37
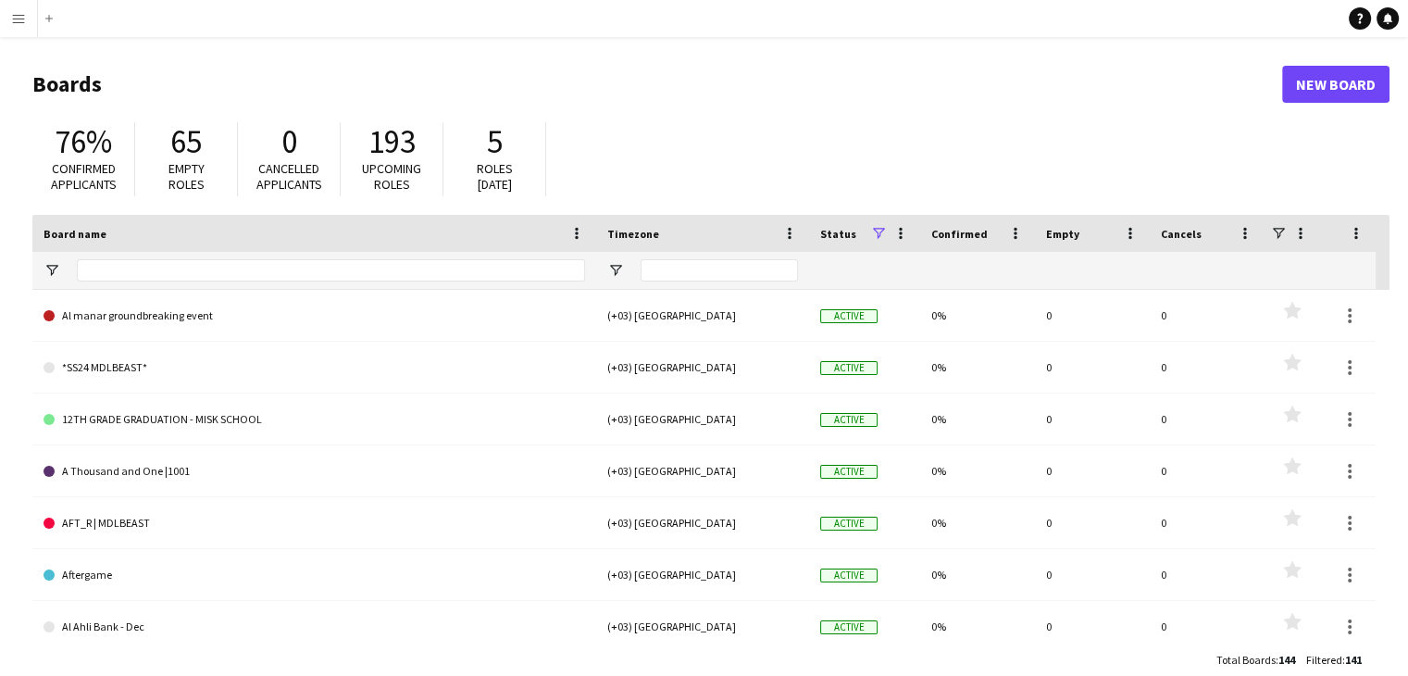
click at [25, 25] on app-icon "Menu" at bounding box center [18, 18] width 15 height 15
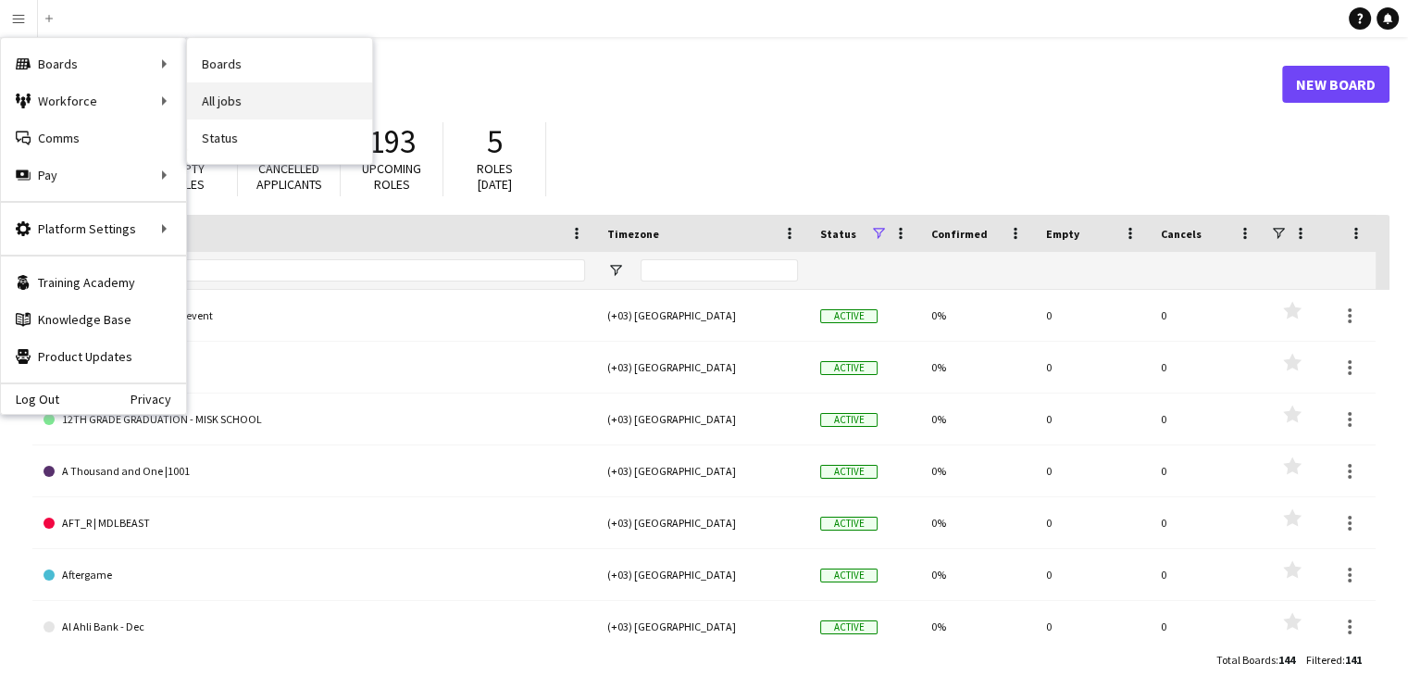
click at [271, 110] on link "All jobs" at bounding box center [279, 100] width 185 height 37
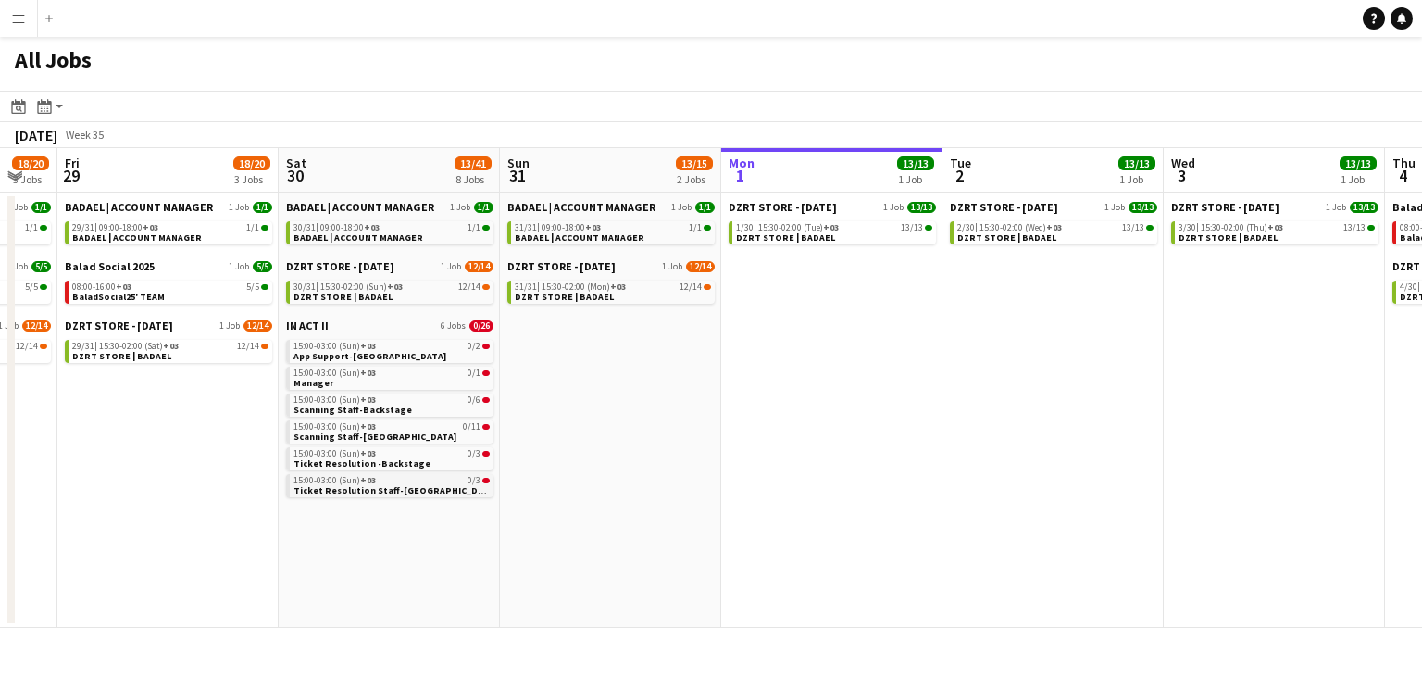
scroll to position [0, 384]
click at [407, 415] on app-brief-job-card "15:00-03:00 (Sun) +03 0/6 Scanning Staff-Backstage" at bounding box center [390, 404] width 207 height 23
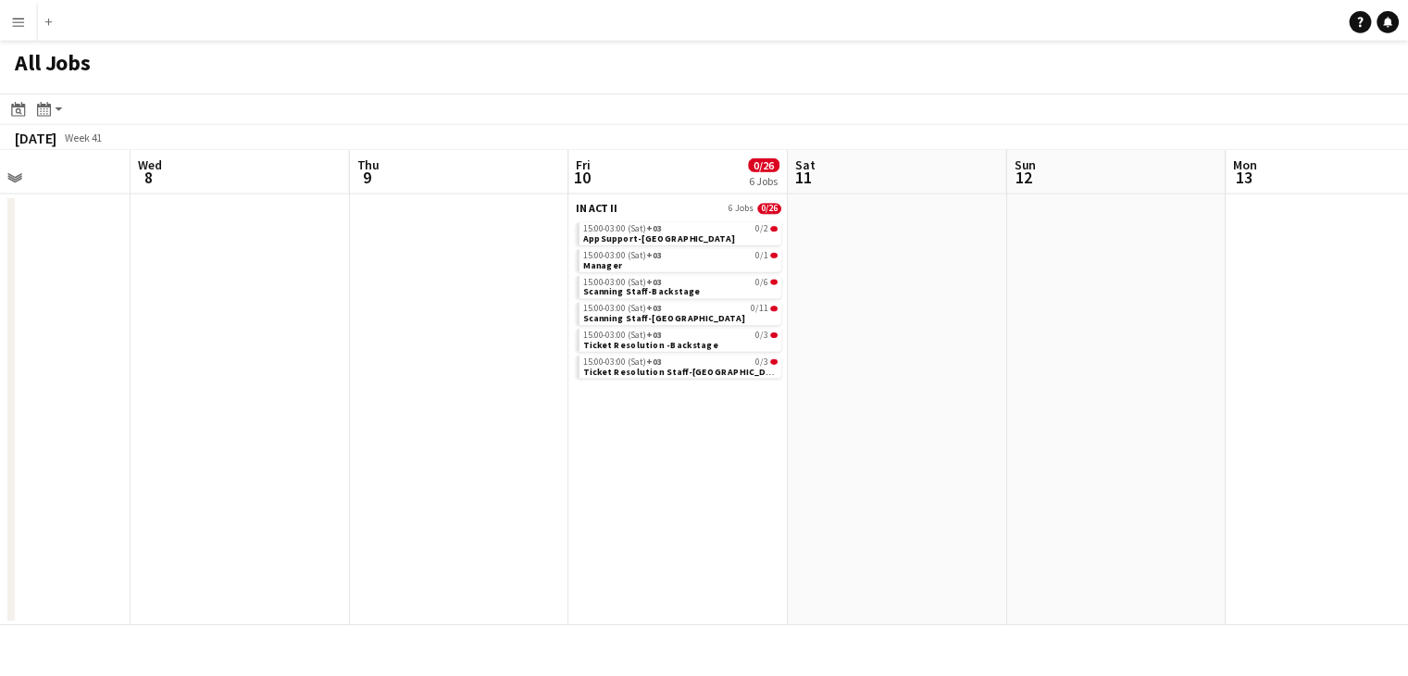
scroll to position [0, 492]
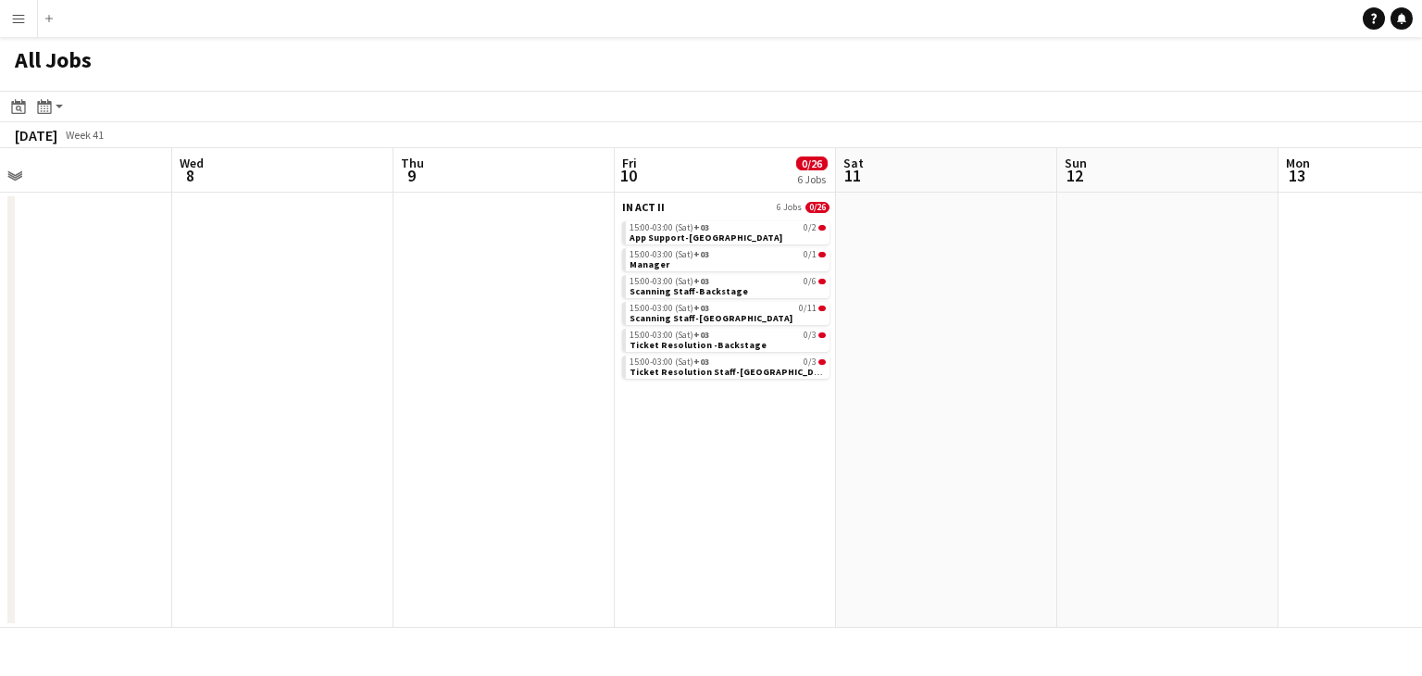
click at [30, 18] on button "Menu" at bounding box center [18, 18] width 37 height 37
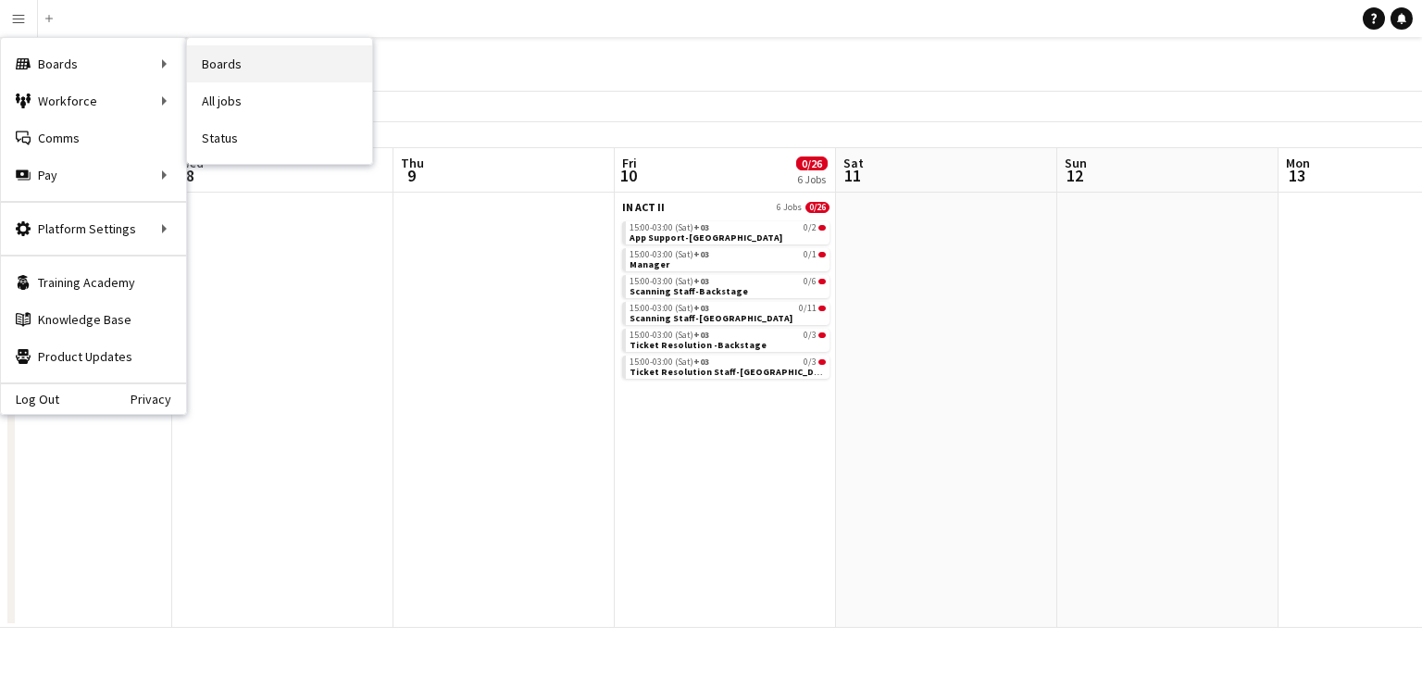
click at [285, 75] on link "Boards" at bounding box center [279, 63] width 185 height 37
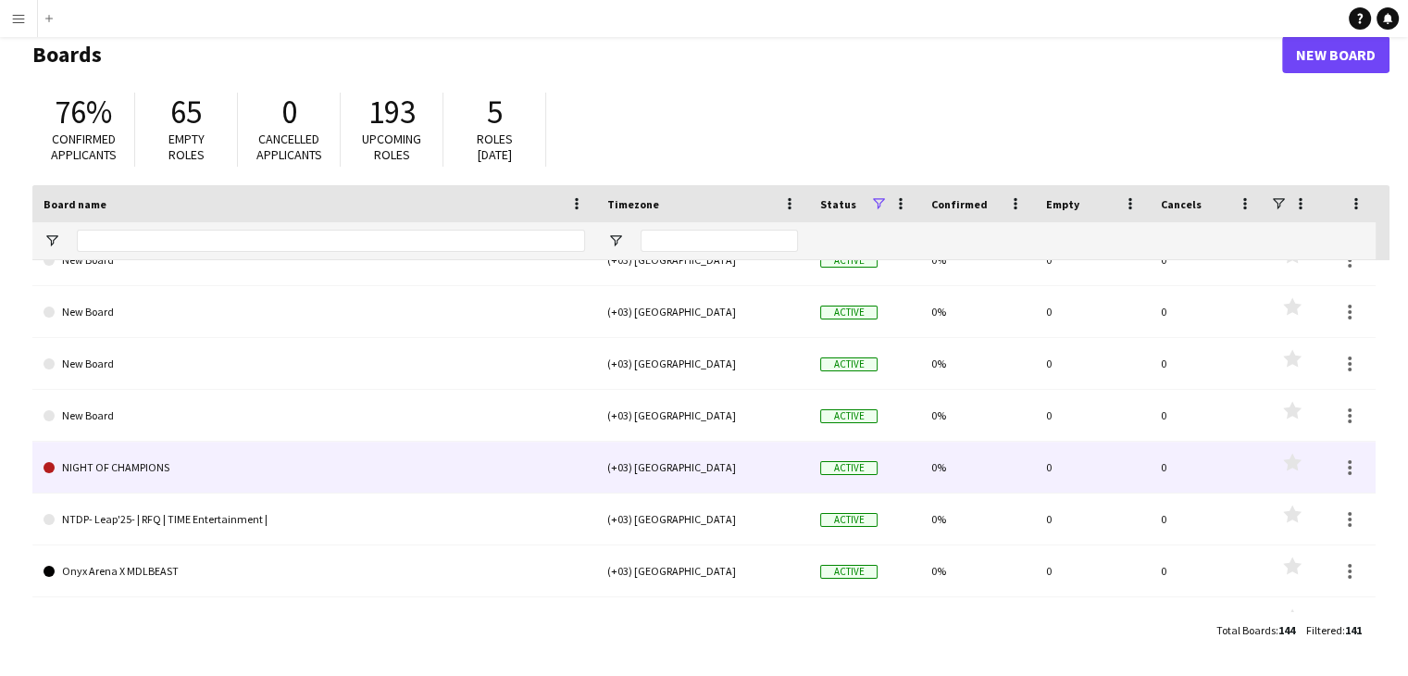
click at [173, 465] on link "NIGHT OF CHAMPIONS" at bounding box center [314, 468] width 541 height 52
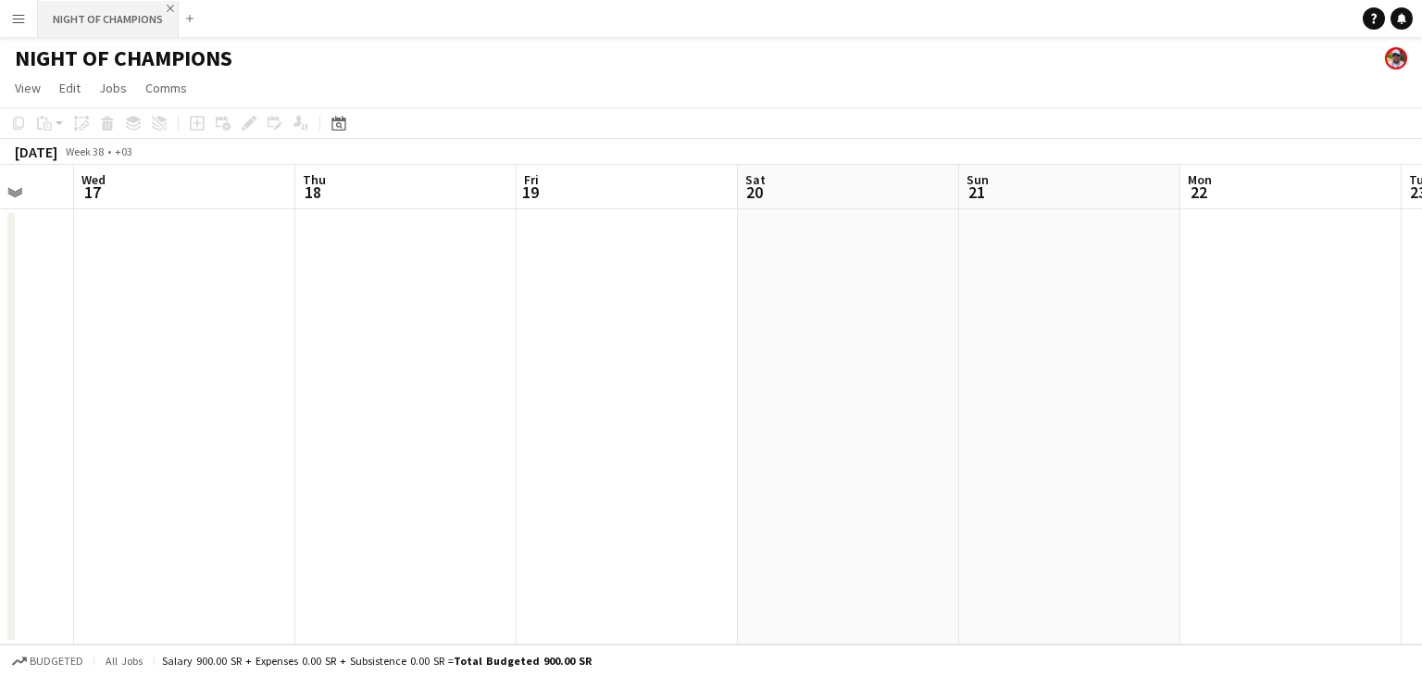
click at [167, 5] on app-icon "Close" at bounding box center [170, 8] width 7 height 7
